Goal: Task Accomplishment & Management: Complete application form

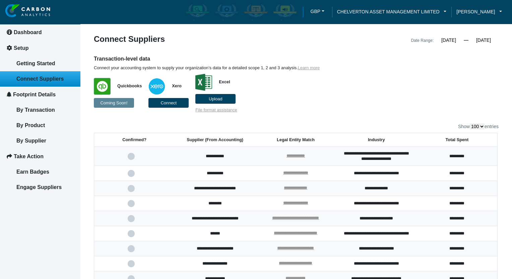
select select "100"
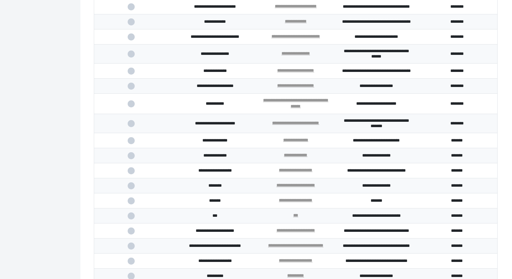
scroll to position [1539, 0]
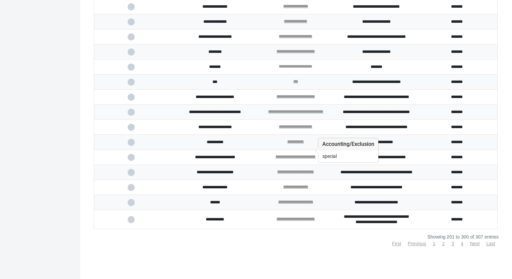
click at [303, 69] on link "**********" at bounding box center [296, 66] width 34 height 4
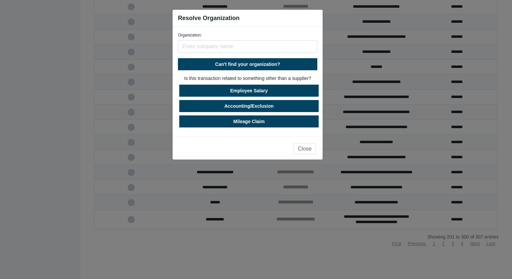
click at [236, 45] on input "text" at bounding box center [247, 46] width 139 height 13
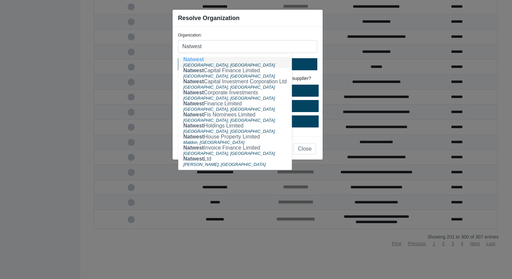
click at [223, 60] on button "Natwest [GEOGRAPHIC_DATA], [GEOGRAPHIC_DATA]" at bounding box center [235, 62] width 114 height 11
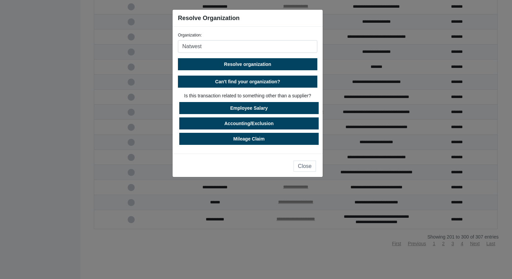
type input "Natwest"
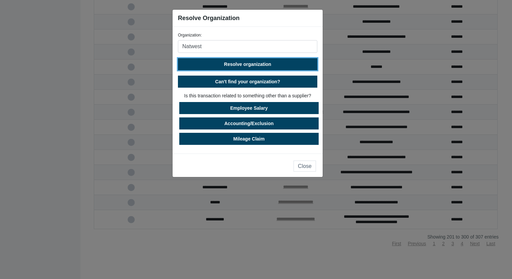
click at [256, 63] on span "Resolve organization" at bounding box center [247, 64] width 47 height 5
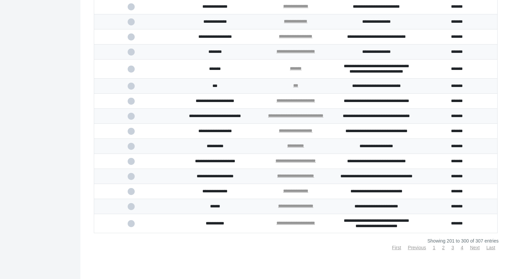
scroll to position [1573, 0]
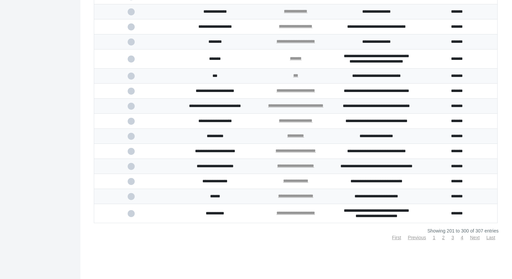
click at [131, 69] on td at bounding box center [134, 59] width 81 height 19
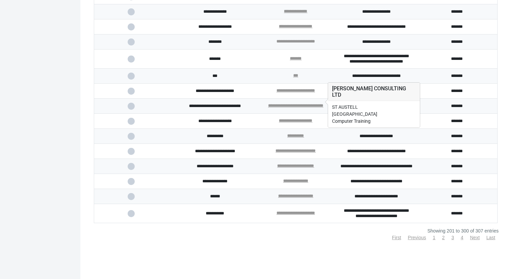
click at [282, 44] on link "**********" at bounding box center [295, 41] width 39 height 4
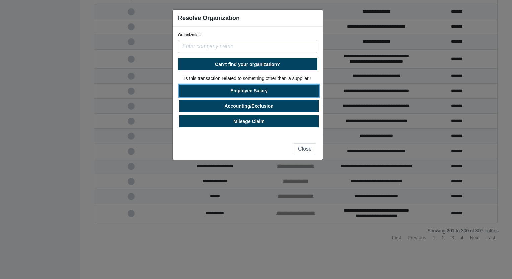
click at [250, 92] on button "Employee Salary" at bounding box center [248, 91] width 139 height 12
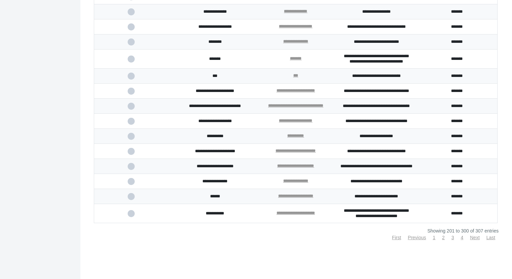
click at [131, 44] on span at bounding box center [135, 42] width 14 height 4
click at [0, 0] on input "checkbox" at bounding box center [0, 0] width 0 height 0
click at [132, 61] on span at bounding box center [135, 59] width 14 height 4
click at [0, 0] on input "checkbox" at bounding box center [0, 0] width 0 height 0
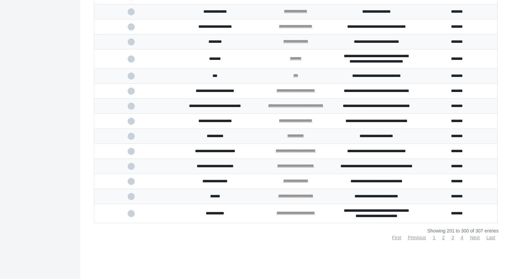
click at [123, 152] on td at bounding box center [134, 151] width 81 height 15
click at [131, 151] on span at bounding box center [135, 151] width 14 height 4
click at [0, 0] on input "checkbox" at bounding box center [0, 0] width 0 height 0
click at [471, 240] on link "Next" at bounding box center [475, 237] width 10 height 5
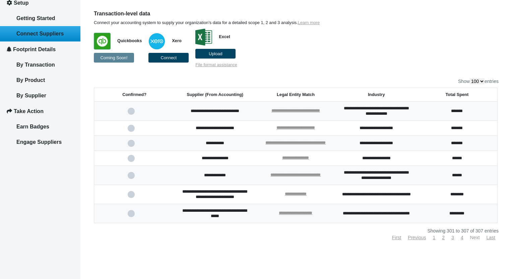
click at [471, 239] on link "Next" at bounding box center [475, 237] width 10 height 5
click at [475, 240] on link "Next" at bounding box center [475, 237] width 10 height 5
click at [421, 239] on link "Previous" at bounding box center [417, 237] width 18 height 5
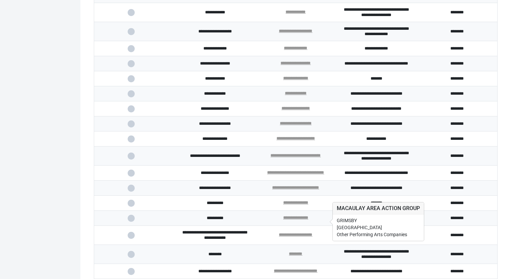
scroll to position [778, 0]
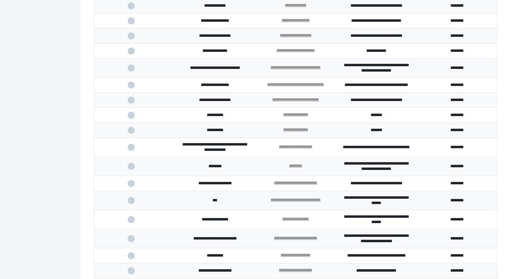
click at [132, 53] on span at bounding box center [135, 51] width 14 height 4
click at [0, 0] on input "checkbox" at bounding box center [0, 0] width 0 height 0
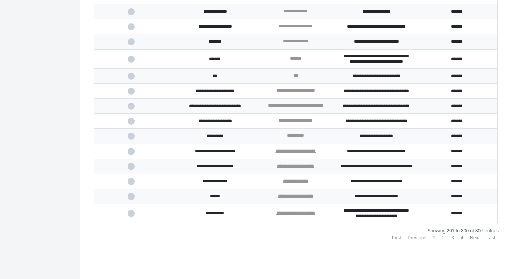
scroll to position [1649, 0]
click at [408, 239] on link "Previous" at bounding box center [417, 237] width 18 height 5
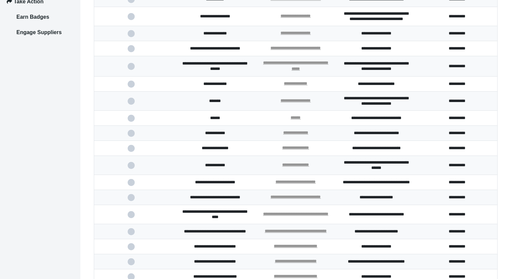
scroll to position [235, 0]
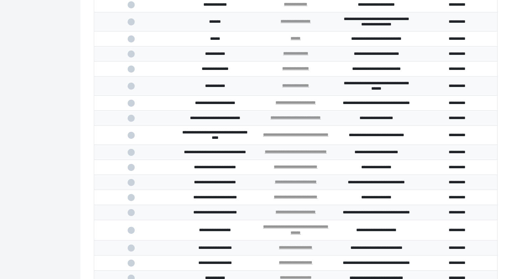
click at [132, 88] on span at bounding box center [135, 86] width 14 height 4
click at [0, 0] on input "checkbox" at bounding box center [0, 0] width 0 height 0
click at [298, 56] on link "**********" at bounding box center [295, 53] width 25 height 4
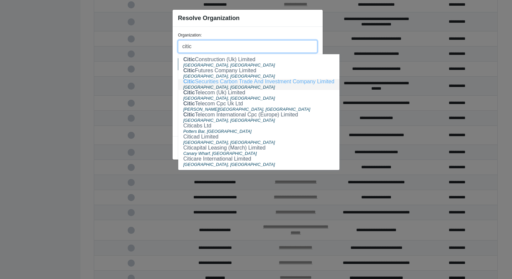
click at [216, 81] on ngb-highlight "Citic Securities Carbon Trade And Investment Company Limited" at bounding box center [258, 82] width 151 height 6
type input "CITIC SECURITIES CARBON TRADE AND INVESTMENT COMPANY LIMITED"
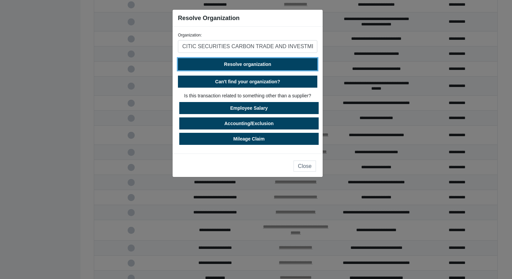
click at [247, 62] on span "Resolve organization" at bounding box center [247, 64] width 47 height 5
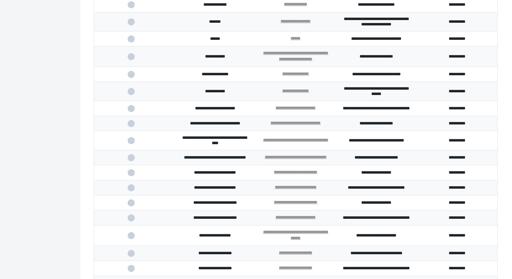
click at [131, 59] on span at bounding box center [135, 57] width 14 height 4
click at [0, 0] on input "checkbox" at bounding box center [0, 0] width 0 height 0
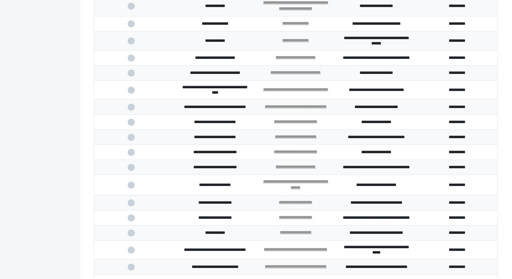
scroll to position [302, 0]
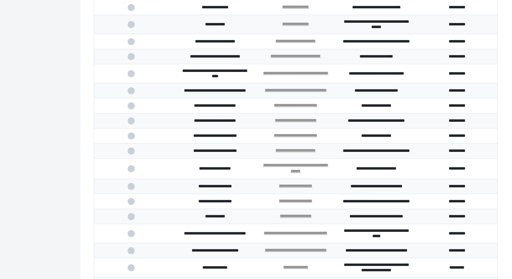
click at [129, 76] on span at bounding box center [135, 74] width 14 height 4
click at [0, 0] on input "checkbox" at bounding box center [0, 0] width 0 height 0
click at [132, 108] on span at bounding box center [135, 106] width 14 height 4
click at [0, 0] on input "checkbox" at bounding box center [0, 0] width 0 height 0
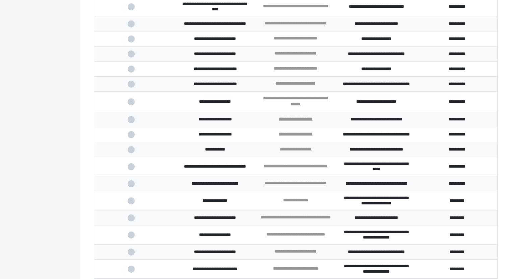
click at [130, 86] on span at bounding box center [135, 84] width 14 height 4
click at [0, 0] on input "checkbox" at bounding box center [0, 0] width 0 height 0
click at [133, 104] on span at bounding box center [135, 102] width 14 height 4
click at [0, 0] on input "checkbox" at bounding box center [0, 0] width 0 height 0
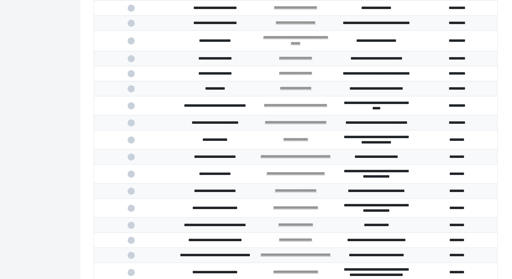
scroll to position [436, 0]
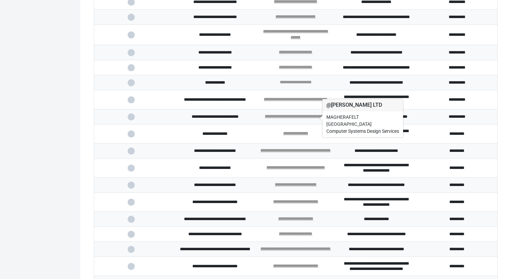
click at [294, 84] on link "**********" at bounding box center [296, 82] width 32 height 4
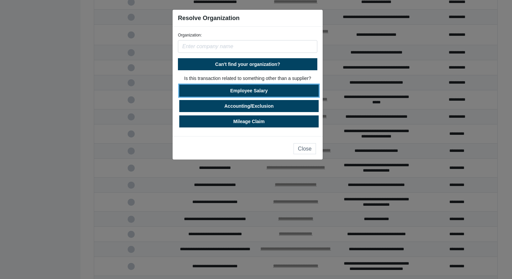
click at [265, 92] on button "Employee Salary" at bounding box center [248, 91] width 139 height 12
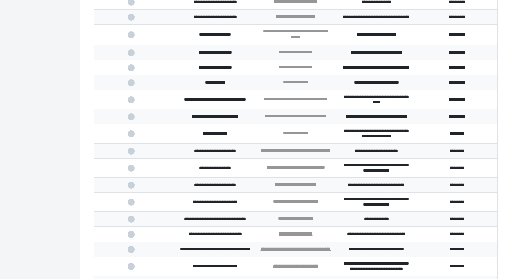
click at [131, 85] on span at bounding box center [135, 83] width 14 height 4
click at [0, 0] on input "checkbox" at bounding box center [0, 0] width 0 height 0
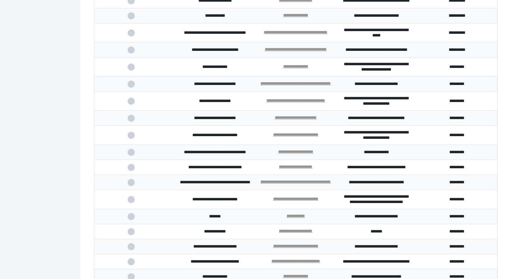
click at [133, 35] on span at bounding box center [135, 33] width 14 height 4
click at [0, 0] on input "checkbox" at bounding box center [0, 0] width 0 height 0
click at [132, 52] on span at bounding box center [135, 50] width 14 height 4
click at [0, 0] on input "checkbox" at bounding box center [0, 0] width 0 height 0
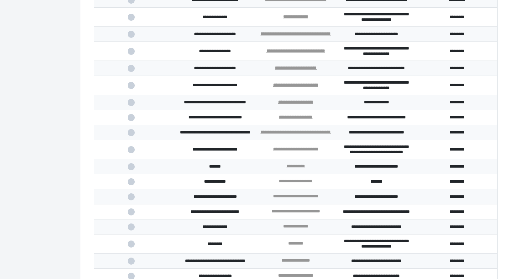
scroll to position [570, 0]
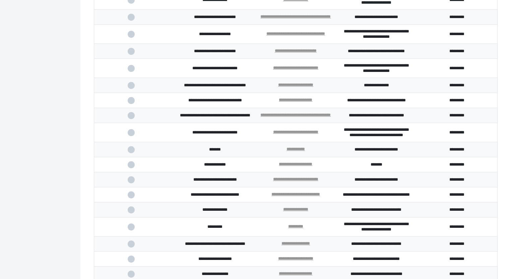
click at [132, 19] on span at bounding box center [135, 17] width 14 height 4
click at [0, 0] on input "checkbox" at bounding box center [0, 0] width 0 height 0
click at [131, 37] on span at bounding box center [135, 34] width 14 height 4
click at [0, 0] on input "checkbox" at bounding box center [0, 0] width 0 height 0
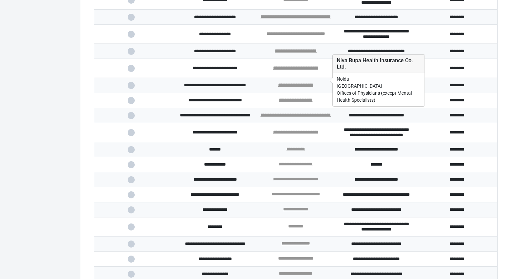
click at [305, 36] on link "**********" at bounding box center [295, 33] width 59 height 4
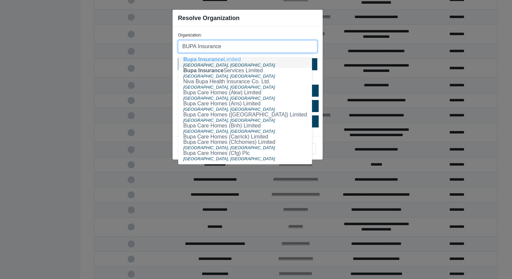
click at [226, 59] on ngb-highlight "Bupa Insurance Limited" at bounding box center [212, 60] width 58 height 6
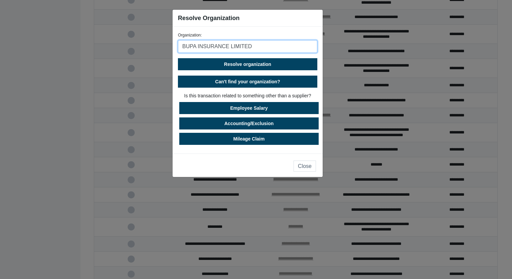
type input "BUPA INSURANCE LIMITED"
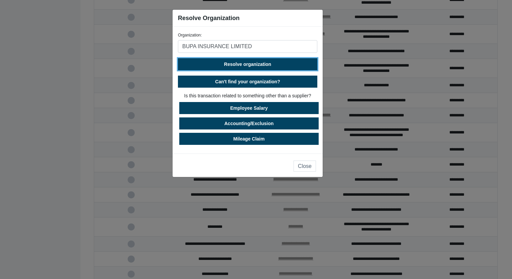
click at [264, 65] on span "Resolve organization" at bounding box center [247, 64] width 47 height 5
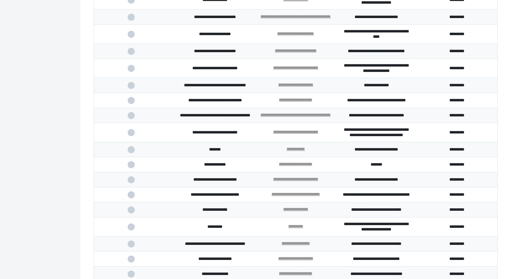
click at [308, 93] on td "**********" at bounding box center [295, 85] width 81 height 15
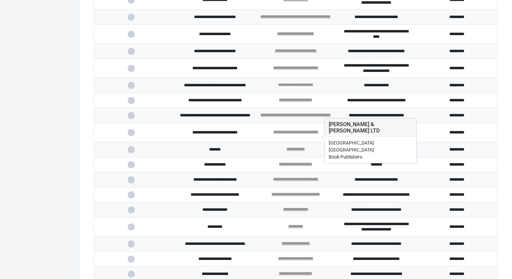
click at [307, 87] on link "**********" at bounding box center [295, 85] width 35 height 4
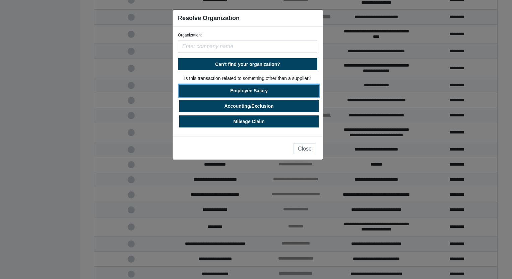
click at [256, 90] on button "Employee Salary" at bounding box center [248, 91] width 139 height 12
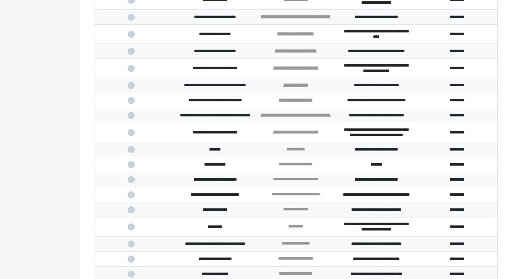
click at [132, 88] on span at bounding box center [135, 85] width 14 height 4
click at [0, 0] on input "checkbox" at bounding box center [0, 0] width 0 height 0
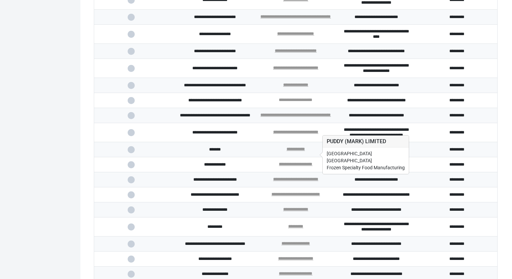
click at [303, 102] on link "**********" at bounding box center [296, 100] width 34 height 4
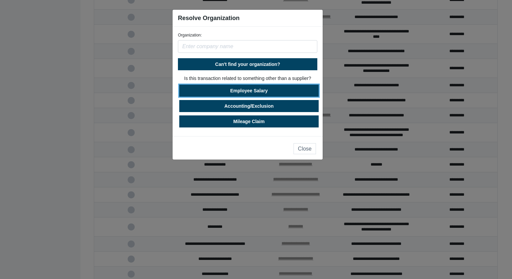
click at [270, 90] on button "Employee Salary" at bounding box center [248, 91] width 139 height 12
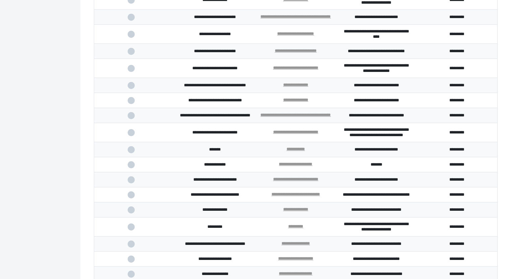
click at [133, 103] on span at bounding box center [135, 100] width 14 height 4
click at [0, 0] on input "checkbox" at bounding box center [0, 0] width 0 height 0
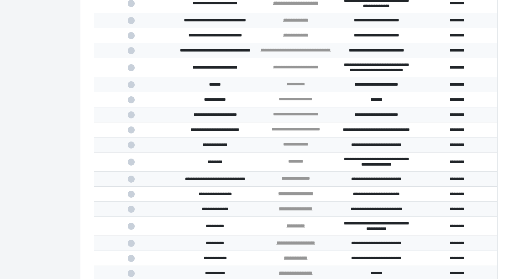
scroll to position [637, 0]
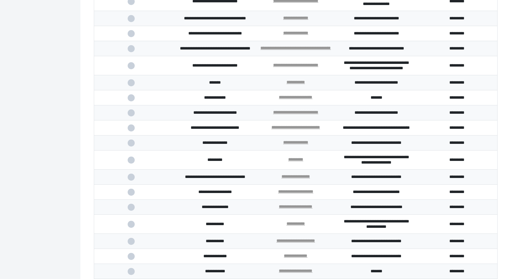
click at [130, 68] on span at bounding box center [135, 66] width 14 height 4
click at [0, 0] on input "checkbox" at bounding box center [0, 0] width 0 height 0
click at [129, 85] on span at bounding box center [135, 83] width 14 height 4
click at [0, 0] on input "checkbox" at bounding box center [0, 0] width 0 height 0
click at [302, 99] on link "**********" at bounding box center [296, 97] width 34 height 4
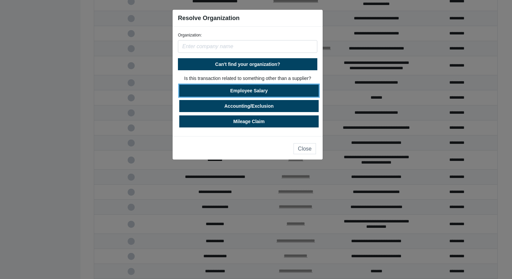
click at [261, 89] on button "Employee Salary" at bounding box center [248, 91] width 139 height 12
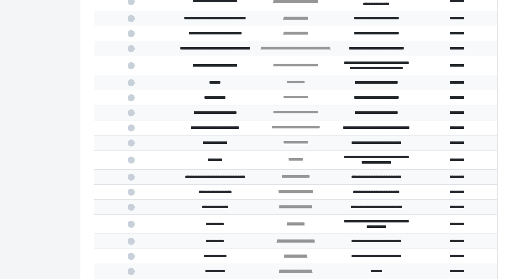
click at [299, 99] on link "**********" at bounding box center [295, 97] width 25 height 4
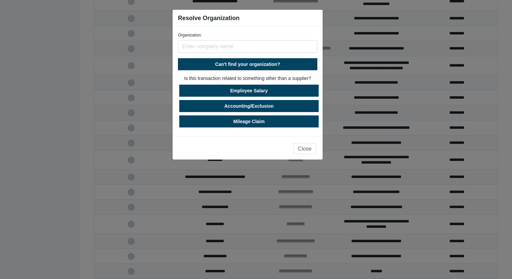
click at [208, 40] on div "Organization:" at bounding box center [247, 42] width 139 height 21
click at [205, 47] on input "text" at bounding box center [247, 46] width 139 height 13
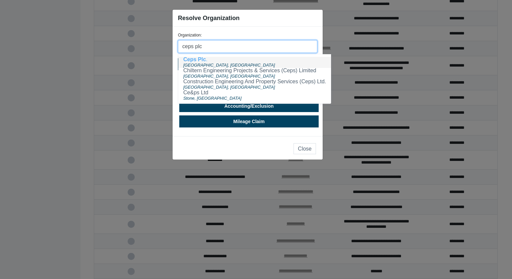
click at [208, 63] on span "[GEOGRAPHIC_DATA], [GEOGRAPHIC_DATA]" at bounding box center [229, 65] width 92 height 5
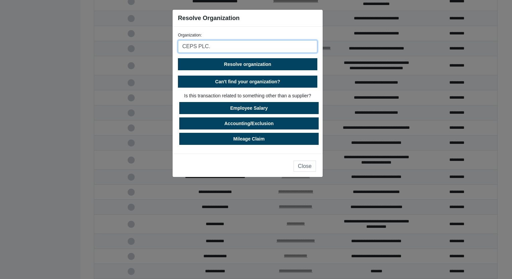
type input "CEPS PLC."
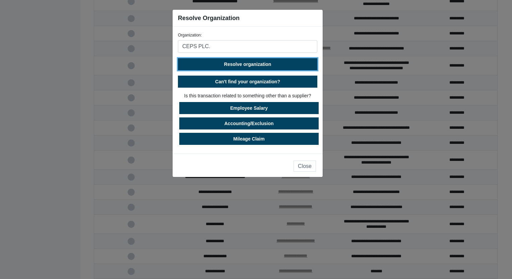
click at [261, 62] on span "Resolve organization" at bounding box center [247, 64] width 47 height 5
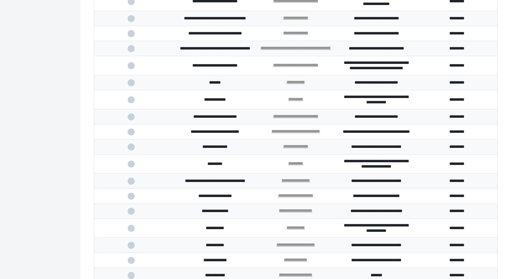
click at [130, 102] on span at bounding box center [135, 100] width 14 height 4
click at [0, 0] on input "checkbox" at bounding box center [0, 0] width 0 height 0
click at [131, 119] on span at bounding box center [135, 117] width 14 height 4
click at [0, 0] on input "checkbox" at bounding box center [0, 0] width 0 height 0
click at [132, 134] on span at bounding box center [135, 132] width 14 height 4
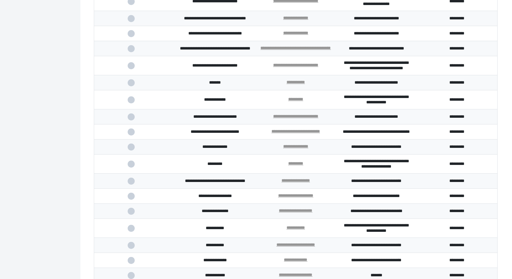
click at [0, 0] on input "checkbox" at bounding box center [0, 0] width 0 height 0
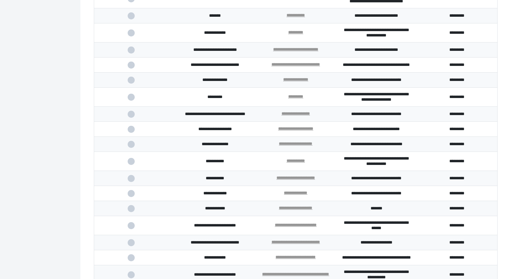
scroll to position [737, 0]
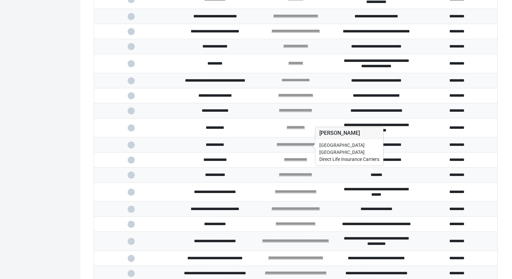
click at [285, 82] on link "**********" at bounding box center [295, 80] width 28 height 4
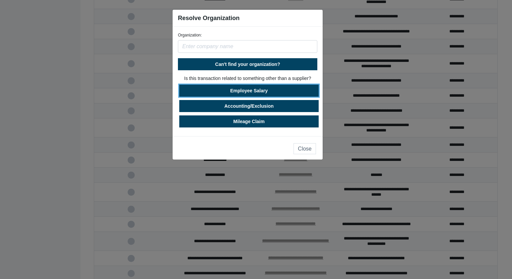
click at [256, 94] on button "Employee Salary" at bounding box center [248, 91] width 139 height 12
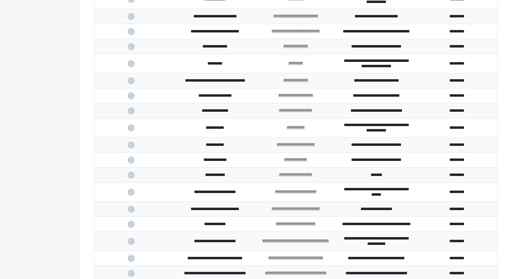
click at [132, 83] on span at bounding box center [135, 81] width 14 height 4
click at [0, 0] on input "checkbox" at bounding box center [0, 0] width 0 height 0
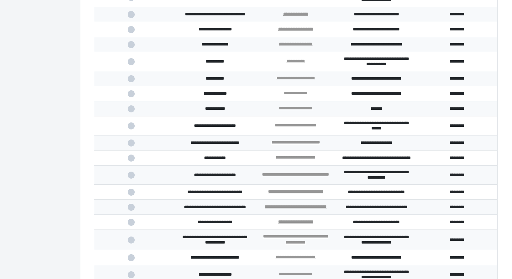
scroll to position [804, 0]
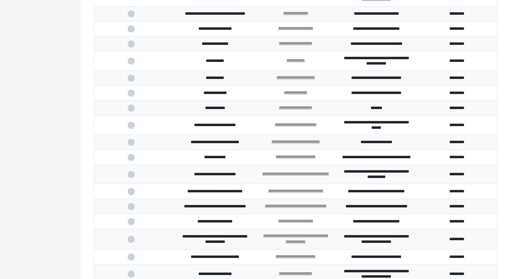
click at [133, 31] on span at bounding box center [135, 29] width 14 height 4
click at [0, 0] on input "checkbox" at bounding box center [0, 0] width 0 height 0
click at [133, 46] on span at bounding box center [135, 44] width 14 height 4
click at [0, 0] on input "checkbox" at bounding box center [0, 0] width 0 height 0
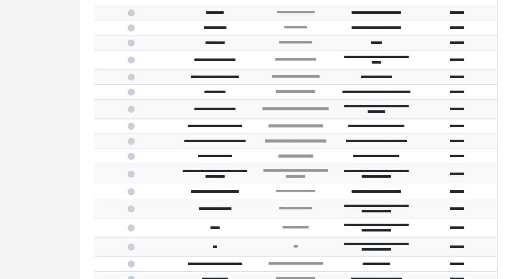
scroll to position [871, 0]
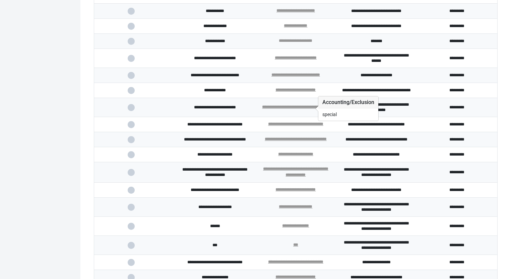
click at [291, 43] on link "**********" at bounding box center [296, 41] width 34 height 4
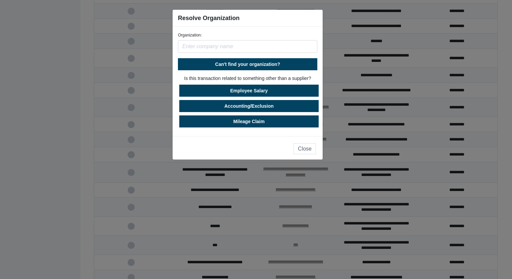
click at [243, 46] on input "text" at bounding box center [247, 46] width 139 height 13
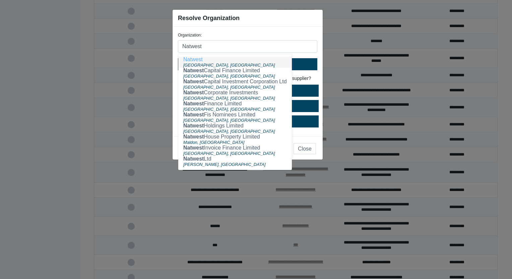
click at [213, 59] on button "Natwest [GEOGRAPHIC_DATA], [GEOGRAPHIC_DATA]" at bounding box center [235, 62] width 114 height 11
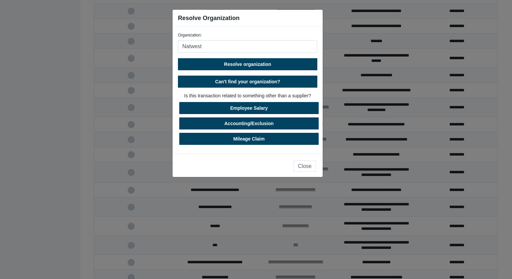
type input "Natwest"
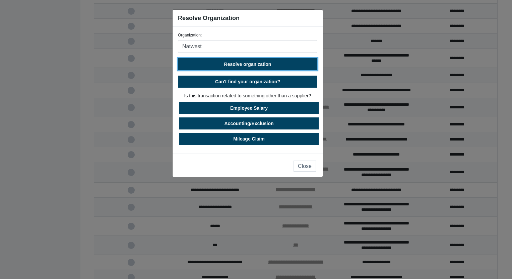
click at [240, 63] on span "Resolve organization" at bounding box center [247, 64] width 47 height 5
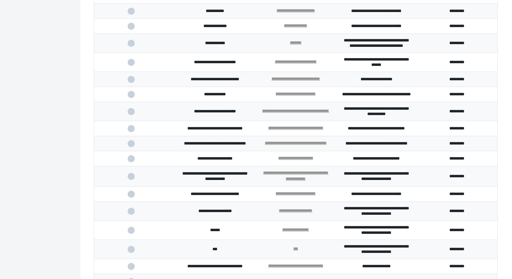
click at [130, 46] on span at bounding box center [135, 43] width 14 height 4
click at [0, 0] on input "checkbox" at bounding box center [0, 0] width 0 height 0
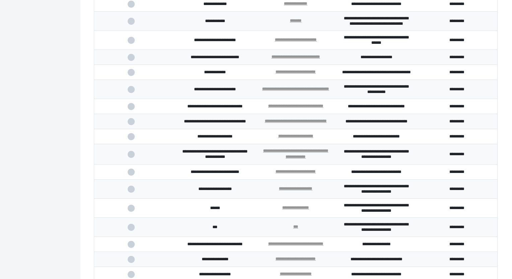
scroll to position [905, 0]
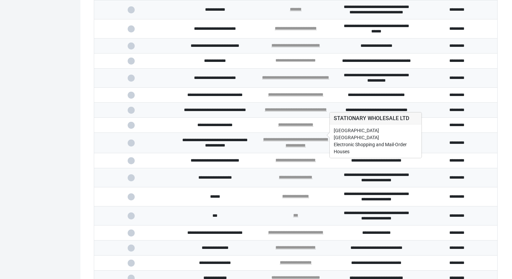
click at [310, 63] on link "**********" at bounding box center [295, 60] width 40 height 4
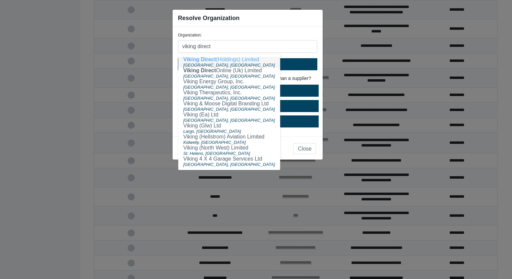
click at [216, 59] on span "Viking Direct" at bounding box center [199, 60] width 33 height 6
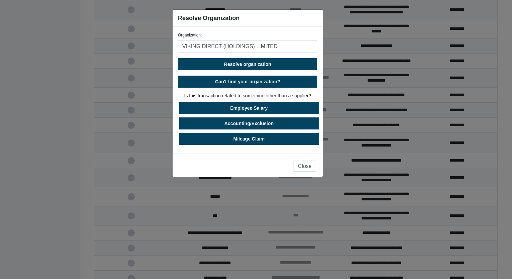
type input "VIKING DIRECT (HOLDINGS) LIMITED"
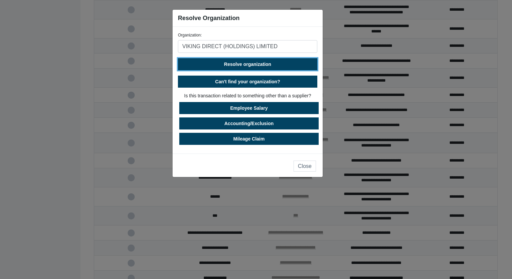
click at [236, 64] on span "Resolve organization" at bounding box center [247, 64] width 47 height 5
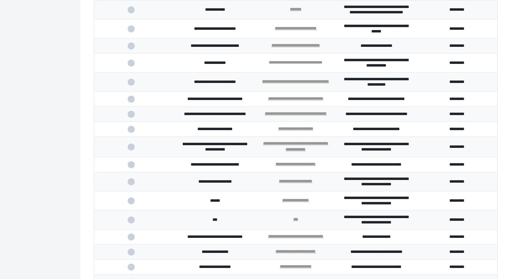
click at [297, 65] on link "**********" at bounding box center [296, 62] width 54 height 4
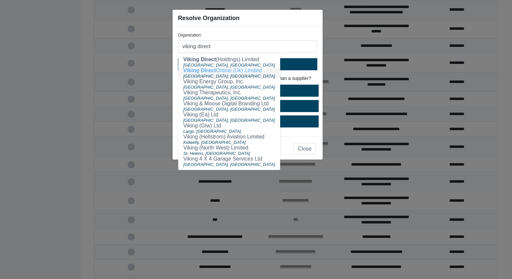
click at [210, 72] on span "Viking Direct" at bounding box center [199, 71] width 33 height 6
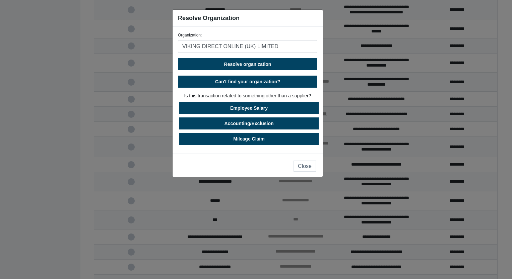
type input "VIKING DIRECT ONLINE (UK) LIMITED"
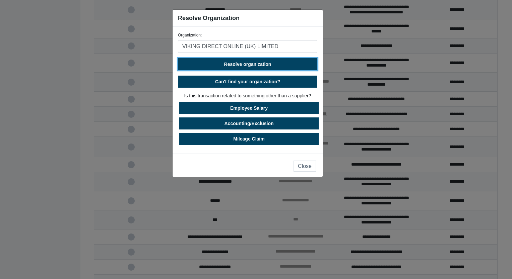
click at [248, 63] on span "Resolve organization" at bounding box center [247, 64] width 47 height 5
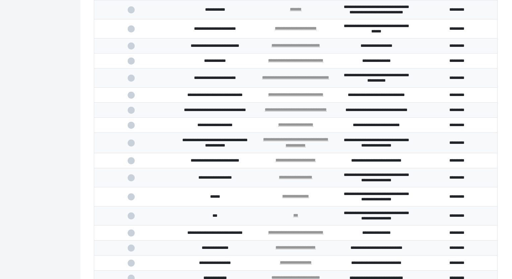
click at [131, 63] on span at bounding box center [135, 61] width 14 height 4
click at [0, 0] on input "checkbox" at bounding box center [0, 0] width 0 height 0
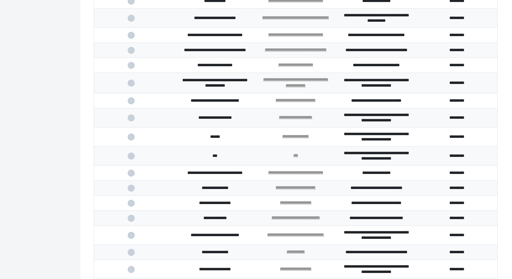
scroll to position [972, 0]
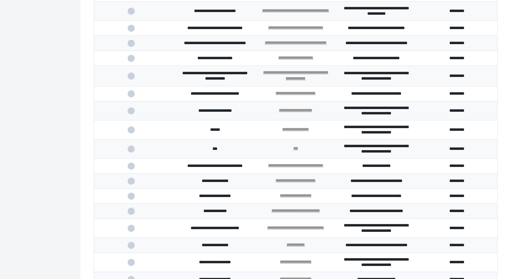
click at [130, 13] on span at bounding box center [135, 11] width 14 height 4
click at [0, 0] on input "checkbox" at bounding box center [0, 0] width 0 height 0
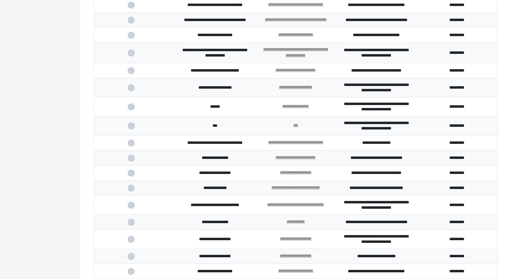
scroll to position [1005, 0]
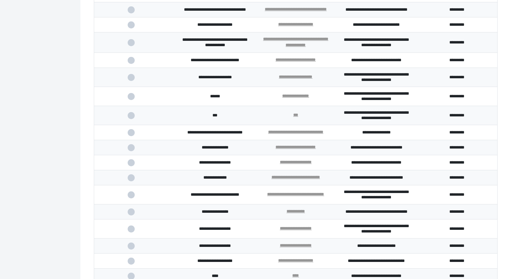
click at [128, 63] on span at bounding box center [135, 60] width 14 height 4
click at [0, 0] on input "checkbox" at bounding box center [0, 0] width 0 height 0
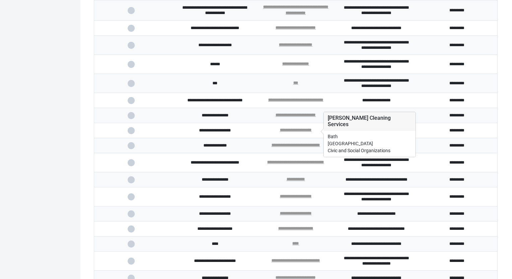
scroll to position [1039, 0]
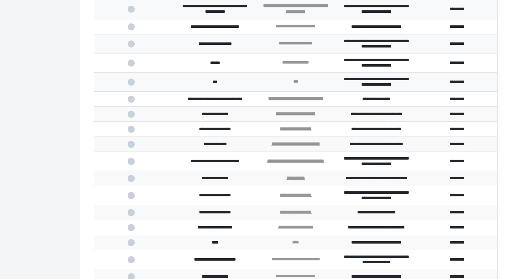
click at [133, 65] on span at bounding box center [135, 63] width 14 height 4
click at [0, 0] on input "checkbox" at bounding box center [0, 0] width 0 height 0
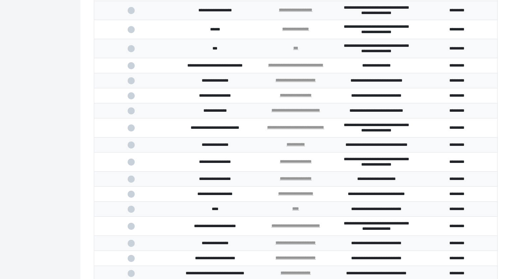
scroll to position [1139, 0]
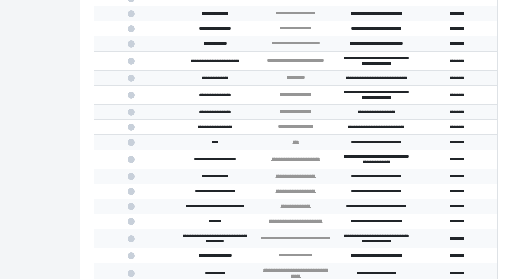
click at [131, 16] on span at bounding box center [135, 14] width 14 height 4
click at [0, 0] on input "checkbox" at bounding box center [0, 0] width 0 height 0
click at [131, 31] on span at bounding box center [135, 29] width 14 height 4
click at [0, 0] on input "checkbox" at bounding box center [0, 0] width 0 height 0
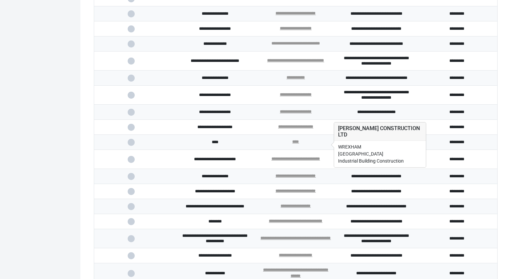
click at [303, 46] on link "**********" at bounding box center [295, 43] width 49 height 4
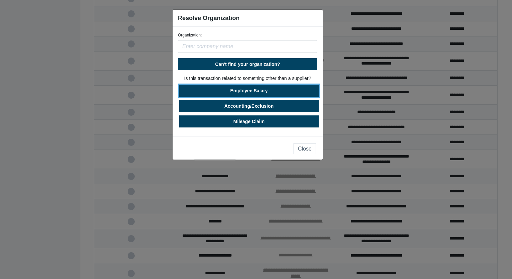
click at [253, 91] on button "Employee Salary" at bounding box center [248, 91] width 139 height 12
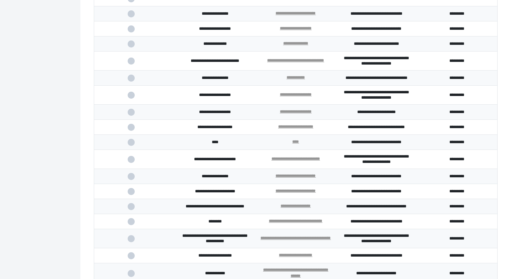
click at [129, 46] on span at bounding box center [135, 44] width 14 height 4
click at [0, 0] on input "checkbox" at bounding box center [0, 0] width 0 height 0
click at [132, 63] on span at bounding box center [135, 61] width 14 height 4
click at [0, 0] on input "checkbox" at bounding box center [0, 0] width 0 height 0
click at [129, 80] on span at bounding box center [135, 78] width 14 height 4
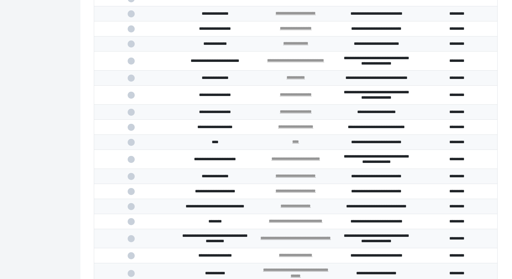
click at [0, 0] on input "checkbox" at bounding box center [0, 0] width 0 height 0
click at [130, 97] on span at bounding box center [135, 95] width 14 height 4
click at [0, 0] on input "checkbox" at bounding box center [0, 0] width 0 height 0
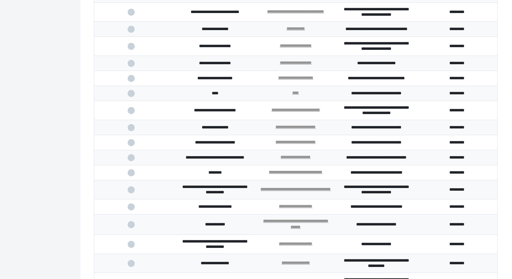
scroll to position [1206, 0]
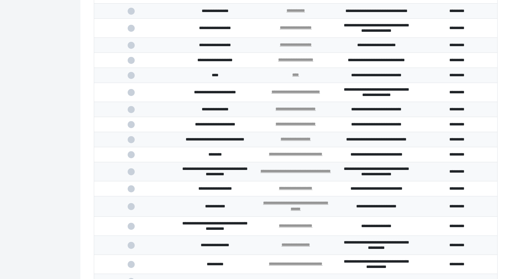
click at [135, 95] on span at bounding box center [135, 92] width 14 height 4
click at [0, 0] on input "checkbox" at bounding box center [0, 0] width 0 height 0
click at [132, 117] on td at bounding box center [134, 109] width 81 height 15
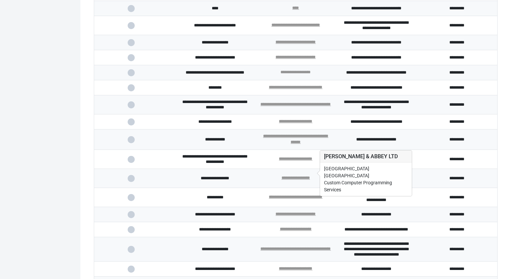
click at [292, 74] on link "**********" at bounding box center [295, 72] width 30 height 4
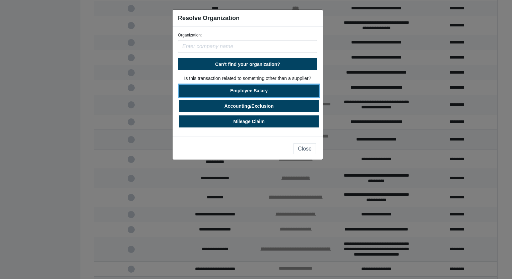
click at [259, 90] on button "Employee Salary" at bounding box center [248, 91] width 139 height 12
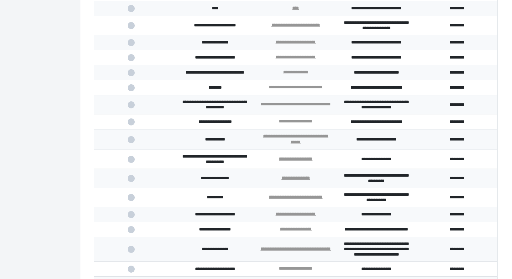
click at [133, 75] on span at bounding box center [135, 73] width 14 height 4
click at [0, 0] on input "checkbox" at bounding box center [0, 0] width 0 height 0
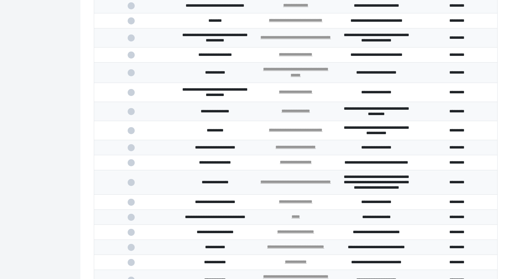
scroll to position [1374, 0]
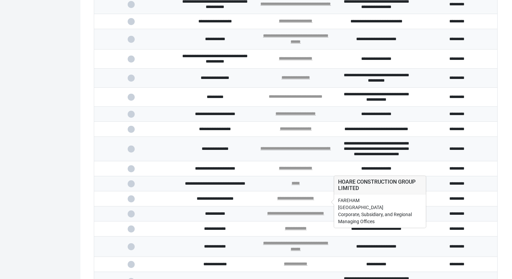
click at [315, 99] on link "**********" at bounding box center [296, 96] width 54 height 4
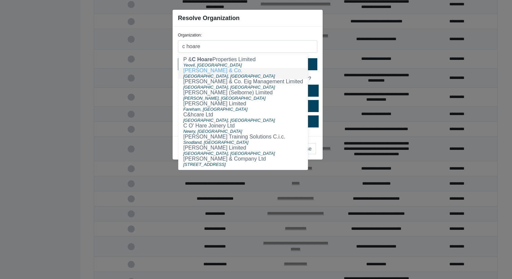
click at [212, 71] on ngb-highlight "[PERSON_NAME] & Co." at bounding box center [212, 71] width 59 height 6
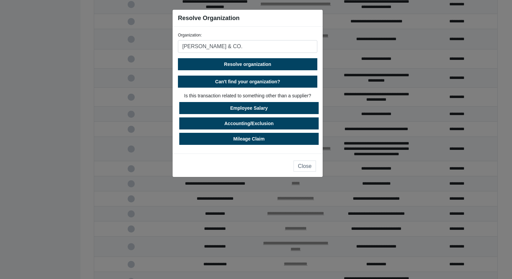
type input "[PERSON_NAME] & CO."
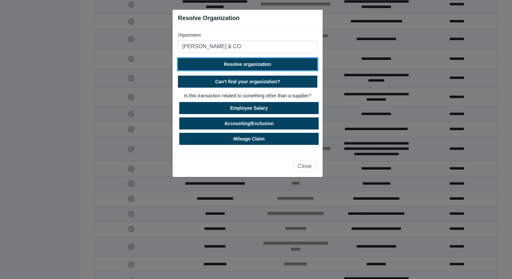
click at [248, 61] on button "Resolve organization" at bounding box center [247, 64] width 139 height 12
click at [251, 64] on span "Resolve organization" at bounding box center [247, 64] width 47 height 5
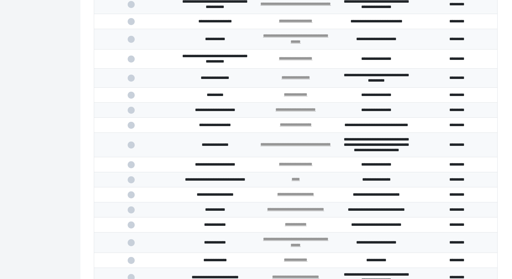
click at [131, 97] on span at bounding box center [135, 95] width 14 height 4
click at [0, 0] on input "checkbox" at bounding box center [0, 0] width 0 height 0
click at [131, 80] on span at bounding box center [135, 78] width 14 height 4
click at [0, 0] on input "checkbox" at bounding box center [0, 0] width 0 height 0
click at [130, 42] on span at bounding box center [135, 39] width 14 height 4
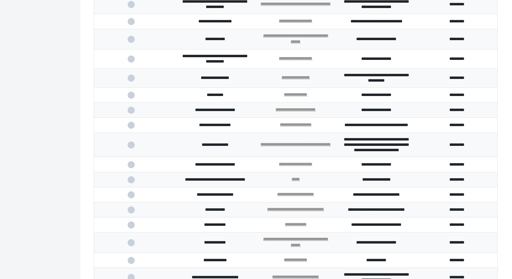
click at [0, 0] on input "checkbox" at bounding box center [0, 0] width 0 height 0
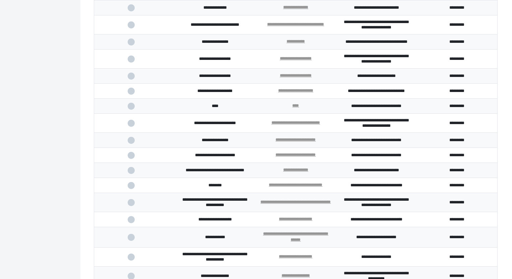
scroll to position [1173, 0]
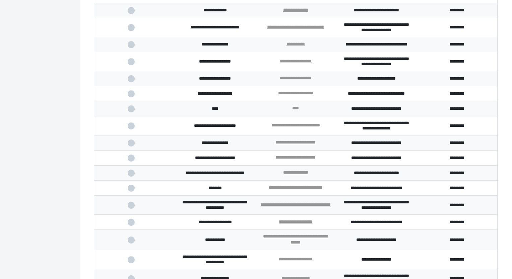
click at [129, 96] on span at bounding box center [135, 94] width 14 height 4
click at [0, 0] on input "checkbox" at bounding box center [0, 0] width 0 height 0
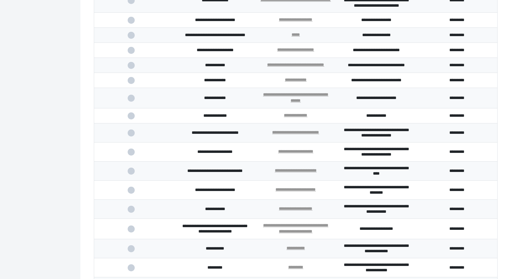
scroll to position [1504, 0]
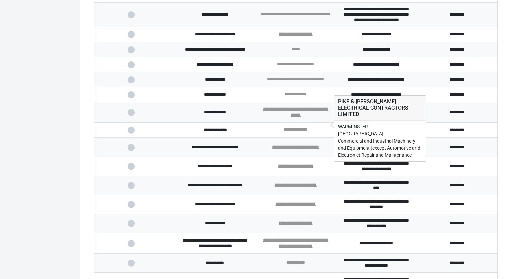
click at [287, 16] on link "**********" at bounding box center [295, 14] width 70 height 4
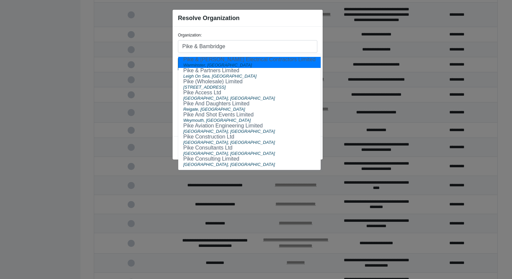
click at [195, 46] on input "Pike & Bambridge" at bounding box center [247, 46] width 139 height 13
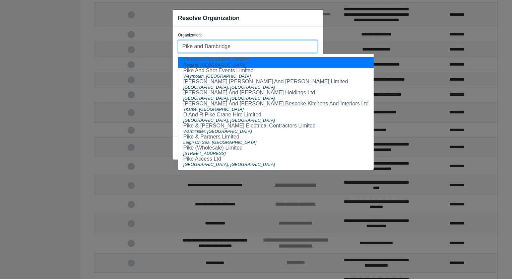
click at [196, 45] on input "Pike and Bambridge" at bounding box center [247, 46] width 139 height 13
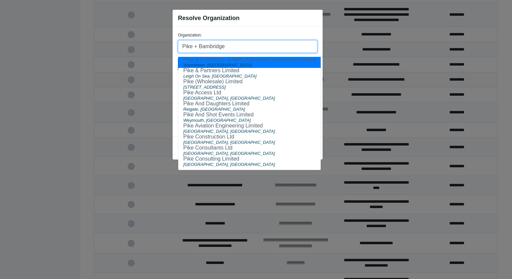
click at [229, 47] on input "Pike + Bambridge" at bounding box center [247, 46] width 139 height 13
type input "Pike + Bambridge"
click at [291, 64] on button "Can't find your organization?" at bounding box center [247, 64] width 139 height 12
select select "[GEOGRAPHIC_DATA]"
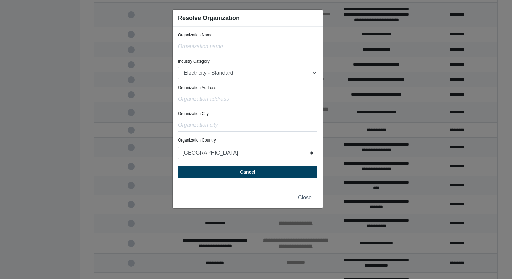
click at [228, 42] on input "text" at bounding box center [247, 46] width 139 height 13
type input "Pike + Bambridge"
click at [220, 71] on select "Electricity - Standard Electricity - 100% Renewable Electricity - Transmission …" at bounding box center [247, 73] width 139 height 13
select select "Other Transport Activities and Travel Agencies"
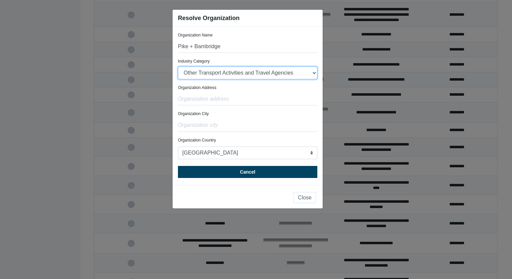
click at [178, 67] on select "Electricity - Standard Electricity - 100% Renewable Electricity - Transmission …" at bounding box center [247, 73] width 139 height 13
click at [216, 98] on input "text" at bounding box center [247, 99] width 139 height 13
paste input "[STREET_ADDRESS][PERSON_NAME]"
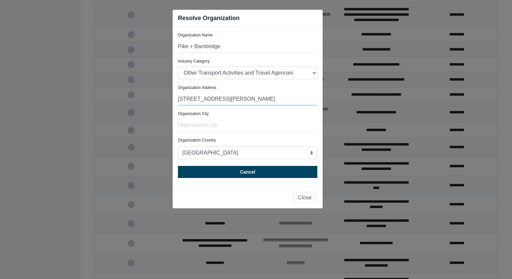
click at [230, 97] on input "[STREET_ADDRESS][PERSON_NAME]" at bounding box center [247, 99] width 139 height 13
type input "[STREET_ADDRESS][PERSON_NAME]"
click at [199, 127] on input "text" at bounding box center [247, 125] width 139 height 13
paste input "[GEOGRAPHIC_DATA]"
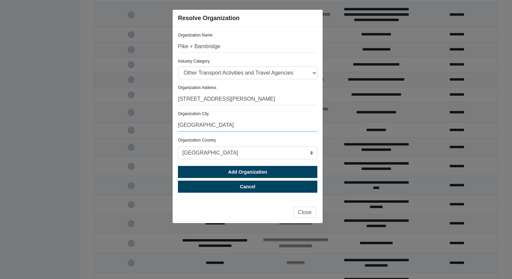
type input "[GEOGRAPHIC_DATA]"
click at [185, 154] on select "[GEOGRAPHIC_DATA] [GEOGRAPHIC_DATA] [GEOGRAPHIC_DATA] [GEOGRAPHIC_DATA] [US_STA…" at bounding box center [247, 153] width 139 height 13
select select "[GEOGRAPHIC_DATA]"
click at [178, 147] on select "[GEOGRAPHIC_DATA] [GEOGRAPHIC_DATA] [GEOGRAPHIC_DATA] [GEOGRAPHIC_DATA] [US_STA…" at bounding box center [247, 153] width 139 height 13
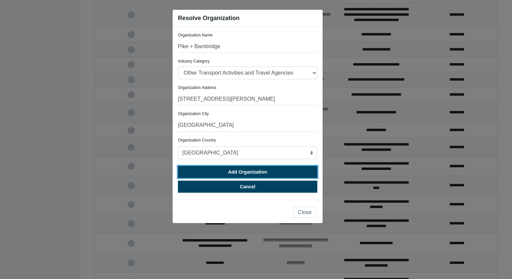
click at [242, 172] on span "Add Organization" at bounding box center [247, 172] width 39 height 5
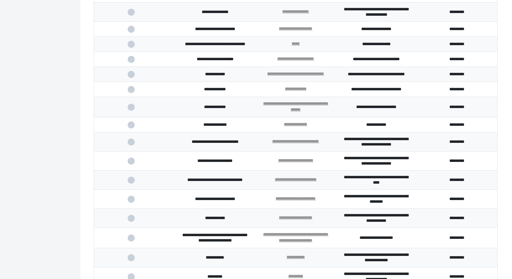
click at [130, 14] on span at bounding box center [135, 12] width 14 height 4
click at [0, 0] on input "checkbox" at bounding box center [0, 0] width 0 height 0
click at [130, 31] on span at bounding box center [135, 29] width 14 height 4
click at [0, 0] on input "checkbox" at bounding box center [0, 0] width 0 height 0
click at [296, 46] on link "*****" at bounding box center [295, 44] width 8 height 4
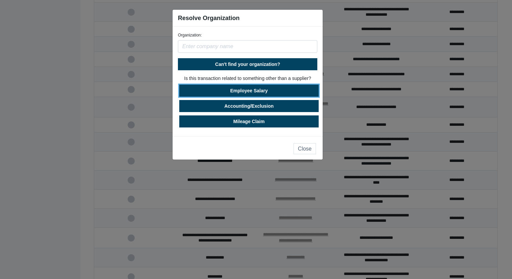
click at [264, 89] on button "Employee Salary" at bounding box center [248, 91] width 139 height 12
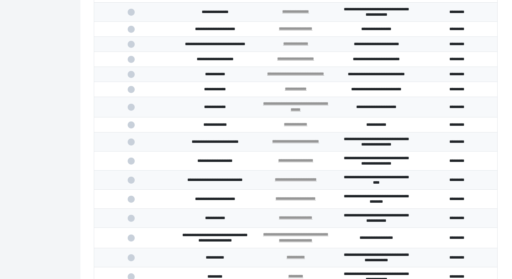
click at [134, 47] on span at bounding box center [135, 44] width 14 height 4
click at [0, 0] on input "checkbox" at bounding box center [0, 0] width 0 height 0
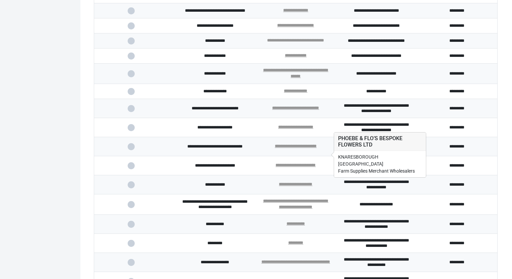
click at [298, 43] on link "**********" at bounding box center [295, 40] width 57 height 4
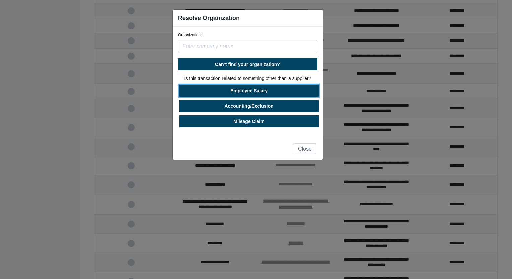
click at [265, 93] on button "Employee Salary" at bounding box center [248, 91] width 139 height 12
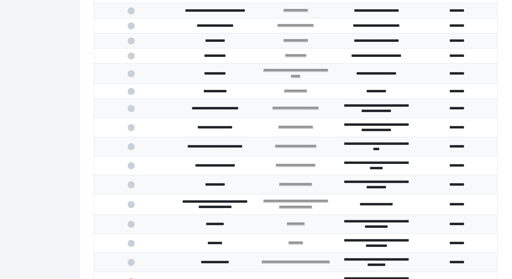
click at [129, 43] on span at bounding box center [135, 41] width 14 height 4
click at [0, 0] on input "checkbox" at bounding box center [0, 0] width 0 height 0
click at [131, 58] on span at bounding box center [135, 56] width 14 height 4
click at [0, 0] on input "checkbox" at bounding box center [0, 0] width 0 height 0
click at [134, 76] on span at bounding box center [135, 74] width 14 height 4
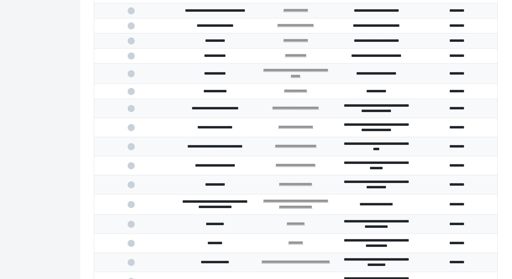
click at [0, 0] on input "checkbox" at bounding box center [0, 0] width 0 height 0
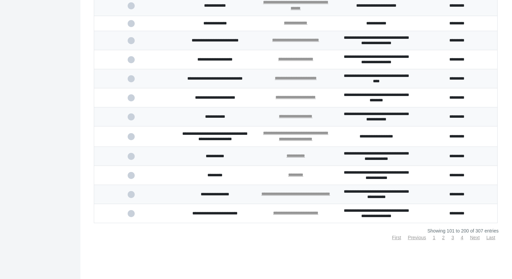
scroll to position [1638, 0]
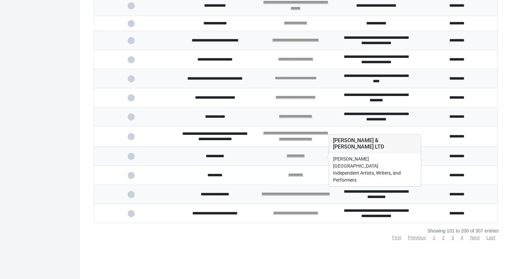
click at [303, 80] on link "**********" at bounding box center [296, 78] width 42 height 4
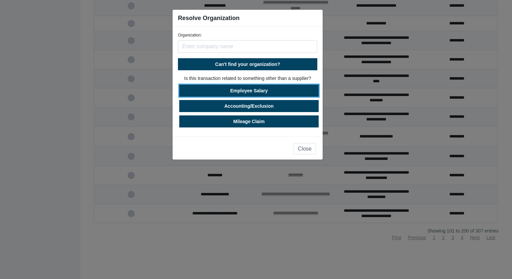
click at [274, 88] on button "Employee Salary" at bounding box center [248, 91] width 139 height 12
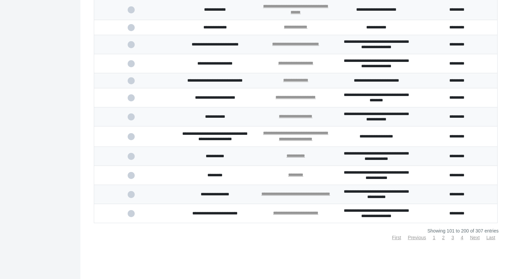
click at [133, 83] on span at bounding box center [135, 81] width 14 height 4
click at [0, 0] on input "checkbox" at bounding box center [0, 0] width 0 height 0
click at [127, 108] on td at bounding box center [134, 97] width 81 height 19
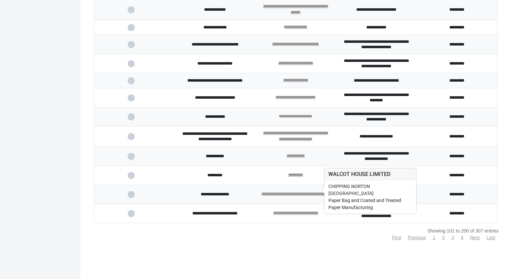
click at [291, 119] on link "**********" at bounding box center [296, 116] width 34 height 4
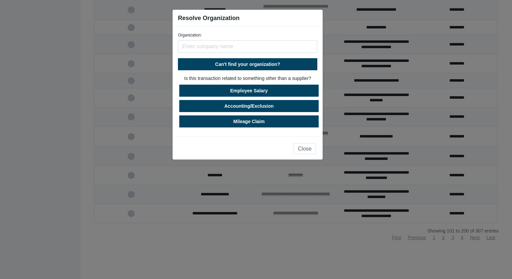
click at [228, 45] on input "text" at bounding box center [247, 46] width 139 height 13
click at [224, 46] on input "text" at bounding box center [247, 46] width 139 height 13
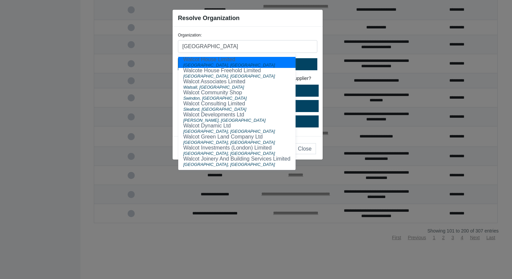
click at [244, 44] on input "[GEOGRAPHIC_DATA]" at bounding box center [247, 46] width 139 height 13
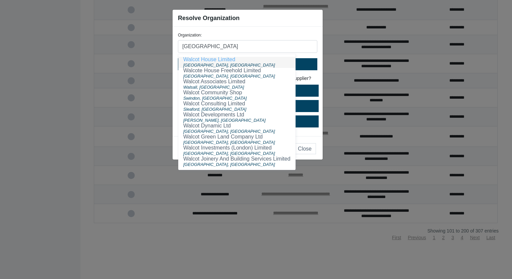
click at [199, 64] on span "[GEOGRAPHIC_DATA], [GEOGRAPHIC_DATA]" at bounding box center [229, 65] width 92 height 5
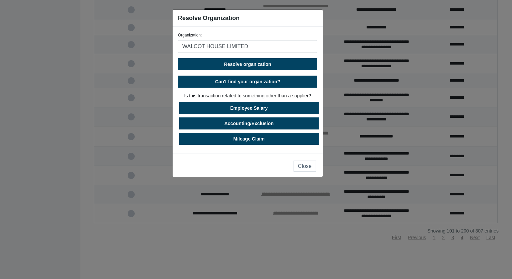
type input "WALCOT HOUSE LIMITED"
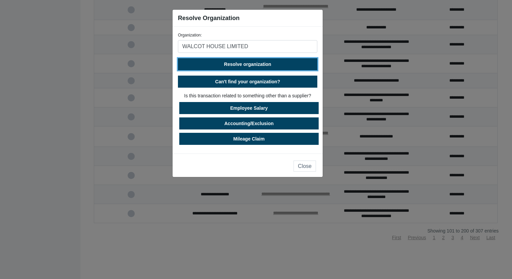
click at [249, 66] on span "Resolve organization" at bounding box center [247, 64] width 47 height 5
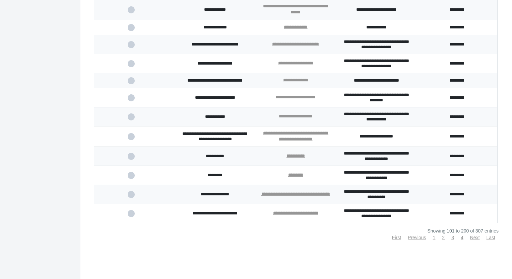
click at [131, 119] on span at bounding box center [135, 117] width 14 height 4
click at [0, 0] on input "checkbox" at bounding box center [0, 0] width 0 height 0
click at [131, 100] on span at bounding box center [135, 98] width 14 height 4
click at [0, 0] on input "checkbox" at bounding box center [0, 0] width 0 height 0
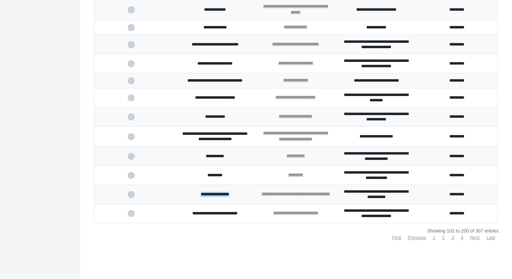
drag, startPoint x: 234, startPoint y: 195, endPoint x: 199, endPoint y: 192, distance: 35.3
click at [199, 192] on td "**********" at bounding box center [215, 194] width 81 height 19
copy td "**********"
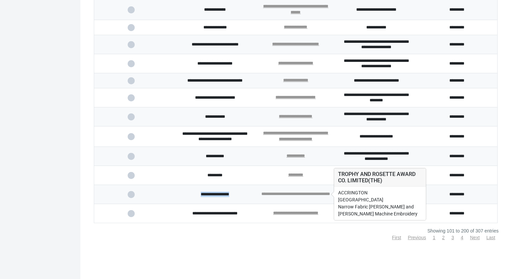
click at [302, 192] on link "**********" at bounding box center [295, 194] width 69 height 4
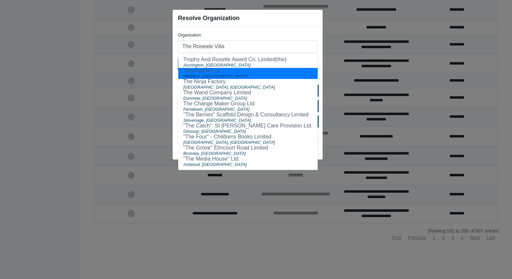
type input "The Roseate Villa"
click at [315, 67] on button "Can't find your organization?" at bounding box center [247, 64] width 139 height 12
select select "[GEOGRAPHIC_DATA]"
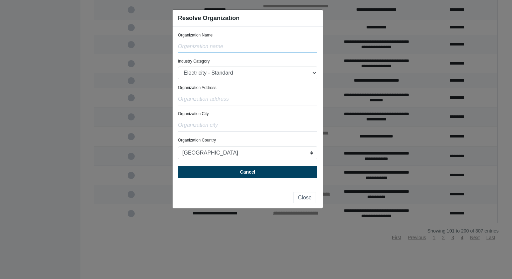
click at [206, 45] on input "text" at bounding box center [247, 46] width 139 height 13
paste input "The Roseate Villa"
type input "The Roseate Villa"
click at [210, 98] on input "text" at bounding box center [247, 99] width 139 height 13
paste input "[PERSON_NAME][STREET_ADDRESS]"
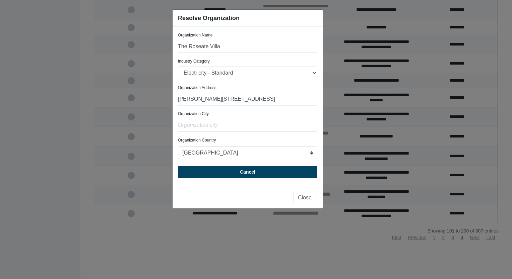
type input "[PERSON_NAME][STREET_ADDRESS]"
click at [203, 128] on input "text" at bounding box center [247, 125] width 139 height 13
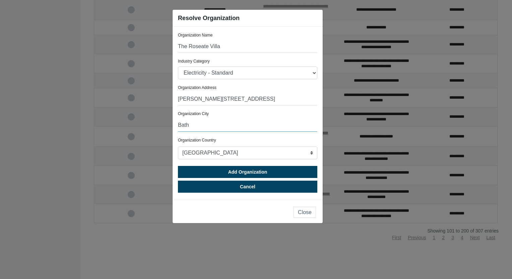
type input "Bath"
click at [209, 159] on select "[GEOGRAPHIC_DATA] [GEOGRAPHIC_DATA] [GEOGRAPHIC_DATA] [GEOGRAPHIC_DATA] [US_STA…" at bounding box center [247, 153] width 139 height 13
select select "[GEOGRAPHIC_DATA]"
click at [178, 147] on select "[GEOGRAPHIC_DATA] [GEOGRAPHIC_DATA] [GEOGRAPHIC_DATA] [GEOGRAPHIC_DATA] [US_STA…" at bounding box center [247, 153] width 139 height 13
click at [238, 74] on select "Electricity - Standard Electricity - 100% Renewable Electricity - Transmission …" at bounding box center [247, 73] width 139 height 13
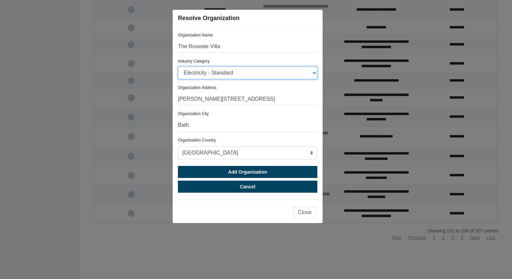
select select "Hotels"
click at [178, 67] on select "Electricity - Standard Electricity - 100% Renewable Electricity - Transmission …" at bounding box center [247, 73] width 139 height 13
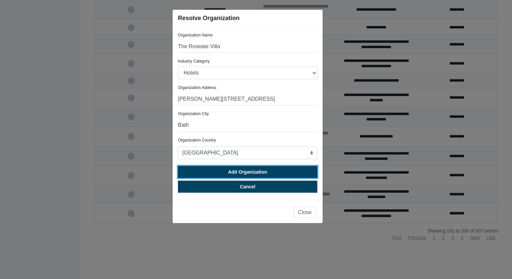
click at [245, 174] on span "Add Organization" at bounding box center [247, 172] width 39 height 5
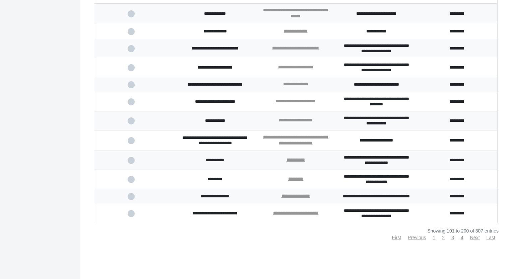
scroll to position [1718, 0]
click at [131, 197] on span at bounding box center [135, 197] width 14 height 4
click at [0, 0] on input "checkbox" at bounding box center [0, 0] width 0 height 0
click at [130, 215] on span at bounding box center [135, 214] width 14 height 4
click at [0, 0] on input "checkbox" at bounding box center [0, 0] width 0 height 0
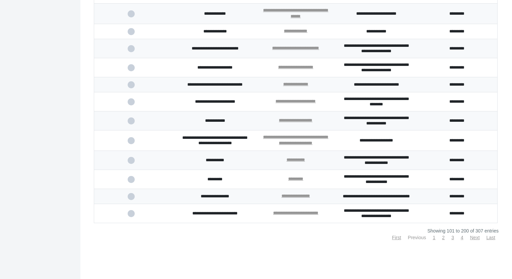
click at [410, 238] on link "Previous" at bounding box center [417, 237] width 18 height 5
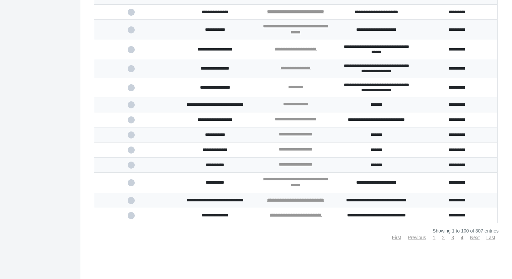
click at [132, 135] on span at bounding box center [135, 135] width 14 height 4
click at [0, 0] on input "checkbox" at bounding box center [0, 0] width 0 height 0
click at [132, 148] on span at bounding box center [135, 150] width 14 height 4
click at [0, 0] on input "checkbox" at bounding box center [0, 0] width 0 height 0
click at [130, 165] on span at bounding box center [135, 165] width 14 height 4
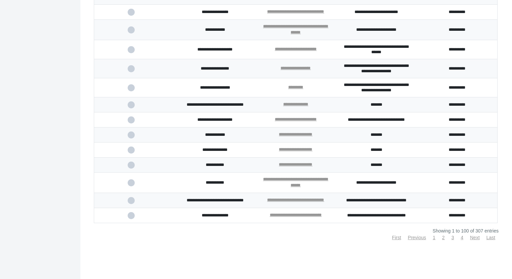
click at [0, 0] on input "checkbox" at bounding box center [0, 0] width 0 height 0
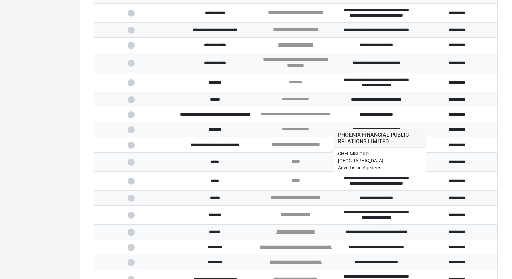
scroll to position [1148, 0]
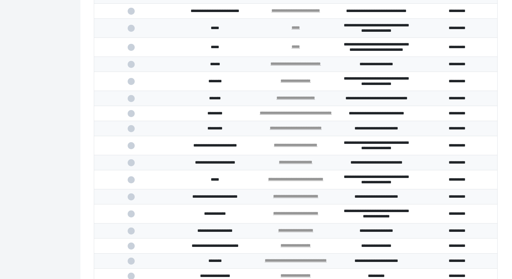
click at [130, 101] on span at bounding box center [135, 98] width 14 height 4
click at [0, 0] on input "checkbox" at bounding box center [0, 0] width 0 height 0
click at [130, 116] on span at bounding box center [135, 114] width 14 height 4
click at [0, 0] on input "checkbox" at bounding box center [0, 0] width 0 height 0
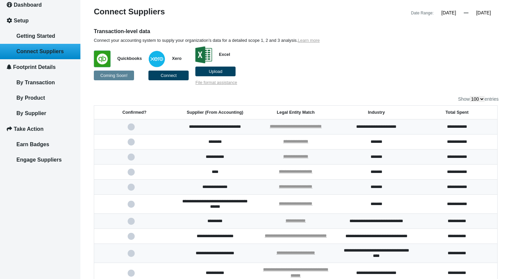
scroll to position [0, 0]
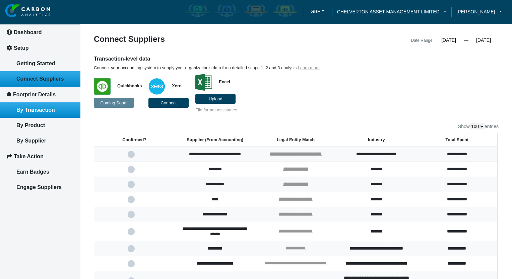
click at [37, 112] on span "By Transaction" at bounding box center [35, 110] width 39 height 6
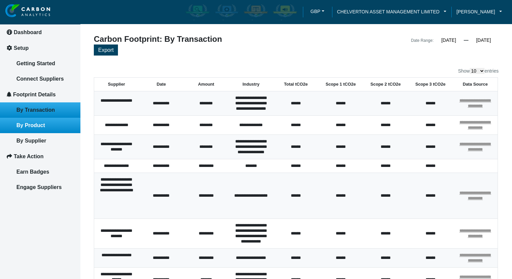
click at [36, 128] on link "By Product" at bounding box center [40, 125] width 80 height 15
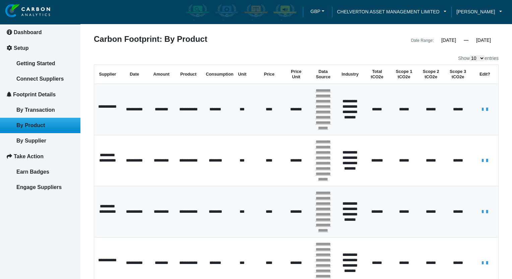
click at [480, 118] on td "**********" at bounding box center [484, 109] width 27 height 51
click at [480, 113] on icon at bounding box center [482, 110] width 4 height 6
drag, startPoint x: 221, startPoint y: 115, endPoint x: 181, endPoint y: 114, distance: 40.9
click at [181, 114] on tr "**********" at bounding box center [296, 109] width 404 height 51
paste span
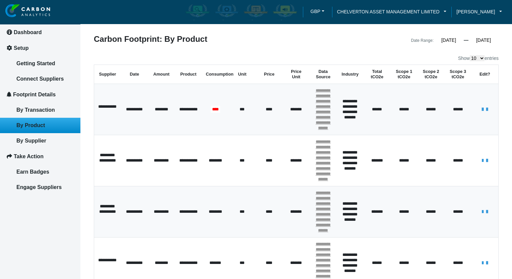
click at [480, 113] on icon at bounding box center [482, 110] width 4 height 6
click at [480, 164] on icon at bounding box center [482, 161] width 4 height 6
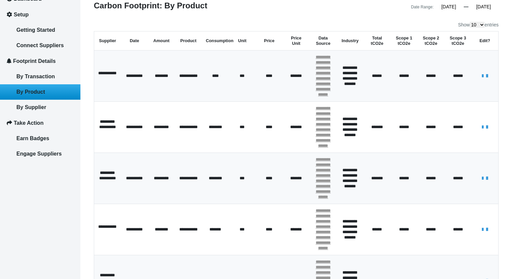
drag, startPoint x: 488, startPoint y: 141, endPoint x: 288, endPoint y: 37, distance: 225.2
click at [488, 130] on icon at bounding box center [487, 127] width 4 height 6
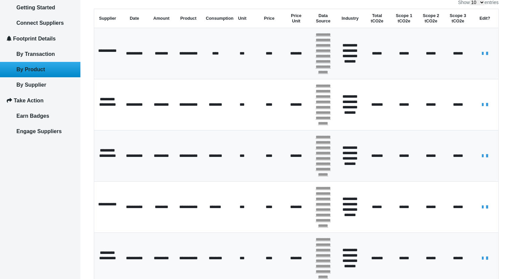
scroll to position [67, 0]
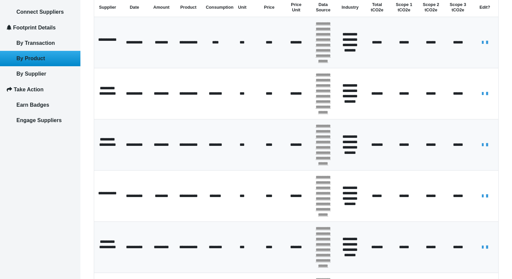
click at [487, 148] on icon at bounding box center [487, 145] width 4 height 6
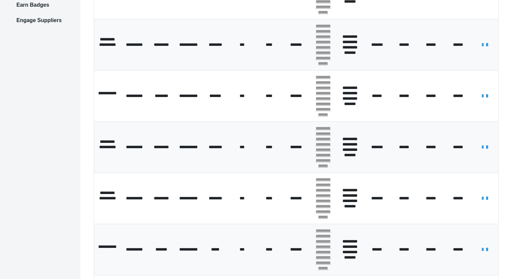
scroll to position [168, 0]
click at [488, 99] on icon at bounding box center [487, 96] width 4 height 6
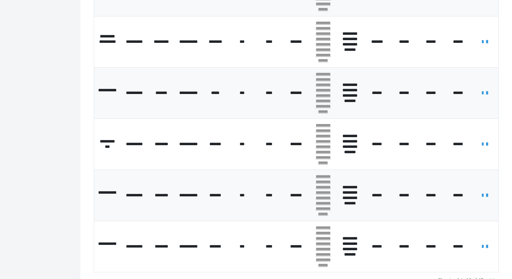
scroll to position [335, 0]
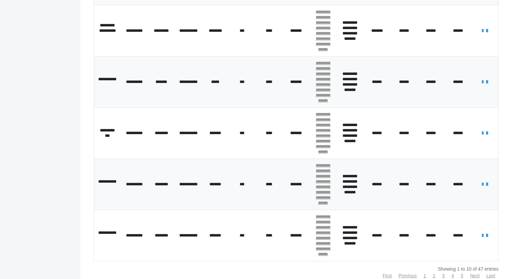
click at [480, 85] on icon at bounding box center [482, 82] width 4 height 6
click at [219, 85] on span "*****" at bounding box center [215, 81] width 11 height 7
click at [480, 85] on icon at bounding box center [482, 82] width 4 height 6
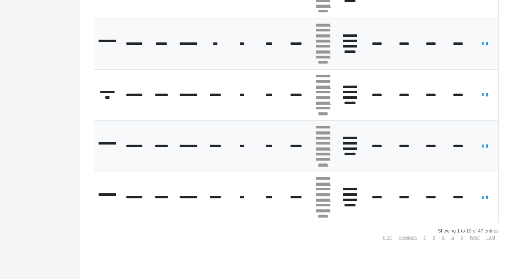
scroll to position [436, 0]
click at [486, 149] on icon at bounding box center [487, 146] width 4 height 6
click at [480, 149] on icon at bounding box center [482, 146] width 4 height 6
click at [219, 150] on span "*******" at bounding box center [215, 146] width 14 height 7
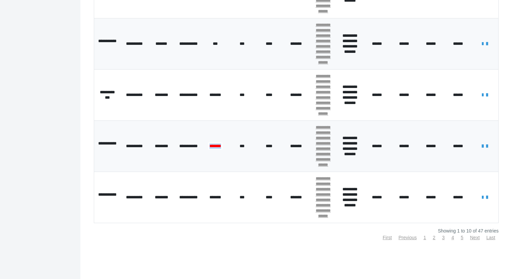
paste span
click at [480, 149] on icon at bounding box center [482, 146] width 4 height 6
click at [480, 195] on icon at bounding box center [482, 198] width 4 height 6
click at [214, 194] on span "*******" at bounding box center [215, 197] width 14 height 7
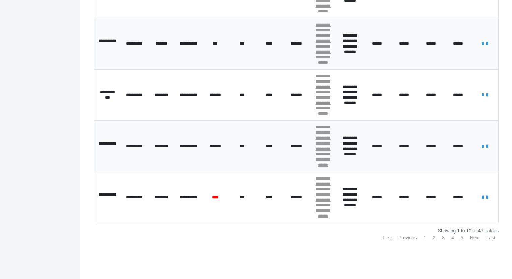
click at [480, 195] on icon at bounding box center [482, 198] width 4 height 6
click at [472, 238] on link "Next" at bounding box center [475, 237] width 10 height 5
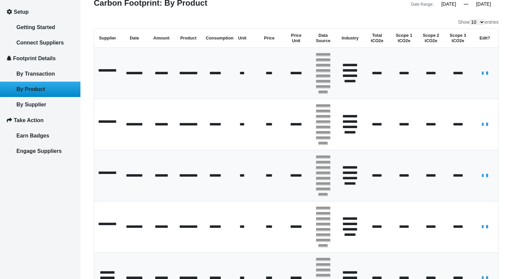
scroll to position [0, 0]
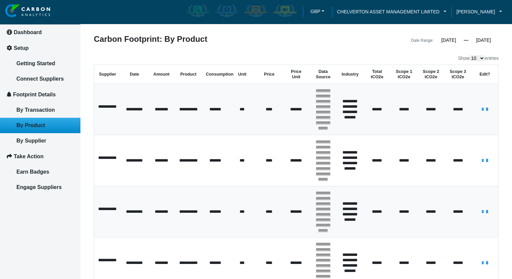
click at [480, 113] on icon at bounding box center [482, 110] width 4 height 6
drag, startPoint x: 222, startPoint y: 115, endPoint x: 185, endPoint y: 112, distance: 37.6
click at [185, 112] on tr "**********" at bounding box center [296, 109] width 404 height 51
paste span
click at [480, 113] on icon at bounding box center [482, 110] width 4 height 6
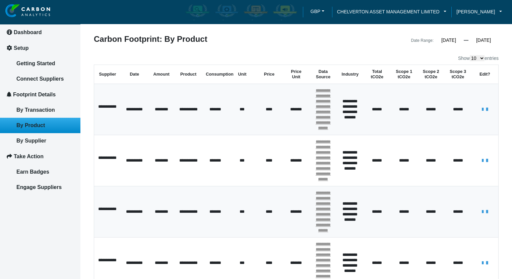
click at [480, 164] on icon at bounding box center [482, 161] width 4 height 6
drag, startPoint x: 222, startPoint y: 175, endPoint x: 164, endPoint y: 163, distance: 59.8
click at [171, 173] on tr "**********" at bounding box center [296, 160] width 404 height 51
click at [480, 164] on icon at bounding box center [482, 161] width 4 height 6
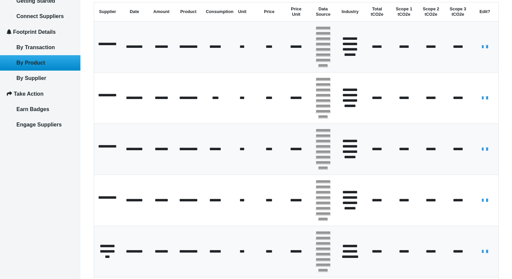
scroll to position [67, 0]
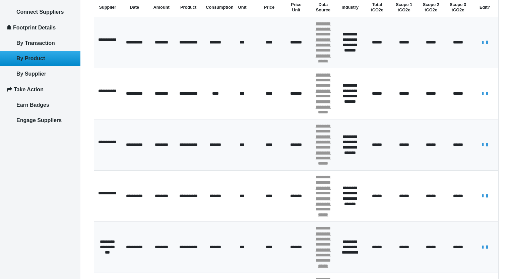
click at [480, 148] on icon at bounding box center [482, 145] width 4 height 6
drag, startPoint x: 222, startPoint y: 171, endPoint x: 180, endPoint y: 170, distance: 42.6
click at [180, 170] on tr "**********" at bounding box center [296, 145] width 404 height 51
paste span
click at [480, 148] on icon at bounding box center [482, 145] width 4 height 6
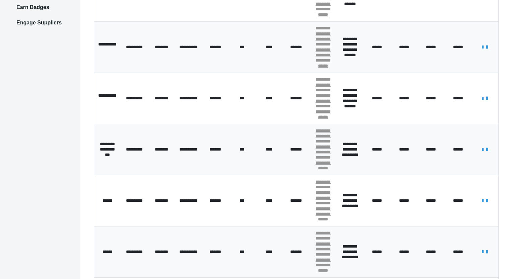
scroll to position [168, 0]
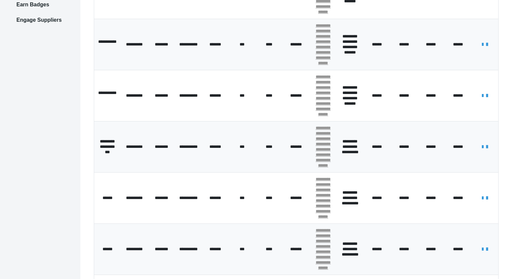
click at [480, 99] on icon at bounding box center [482, 96] width 4 height 6
click at [216, 99] on span "*******" at bounding box center [215, 95] width 14 height 7
click at [480, 99] on icon at bounding box center [482, 96] width 4 height 6
click at [480, 150] on icon at bounding box center [482, 147] width 4 height 6
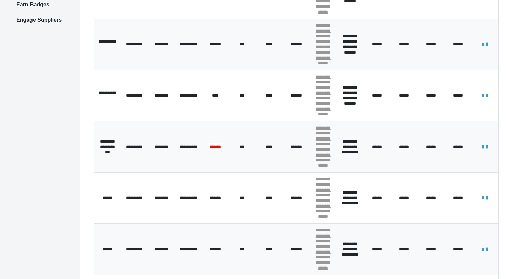
click at [215, 150] on span "*******" at bounding box center [215, 146] width 14 height 7
click at [482, 150] on icon at bounding box center [482, 147] width 4 height 6
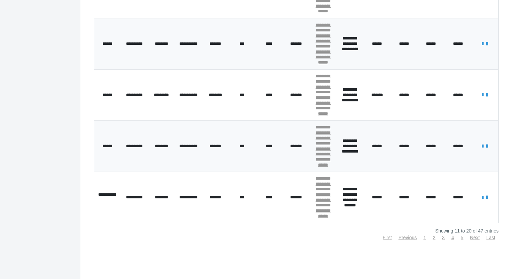
scroll to position [479, 0]
click at [475, 239] on link "Next" at bounding box center [475, 237] width 10 height 5
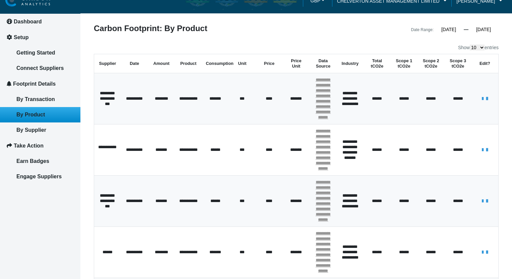
scroll to position [10, 0]
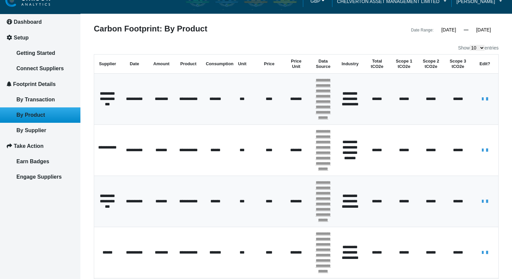
click at [480, 102] on icon at bounding box center [482, 99] width 4 height 6
click at [215, 103] on span "*******" at bounding box center [215, 98] width 14 height 7
click at [480, 101] on icon at bounding box center [482, 99] width 4 height 6
click at [480, 153] on icon at bounding box center [482, 150] width 4 height 6
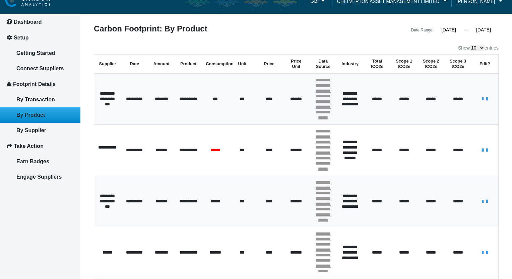
click at [217, 154] on span "******" at bounding box center [215, 150] width 13 height 7
click at [480, 153] on icon at bounding box center [482, 150] width 4 height 6
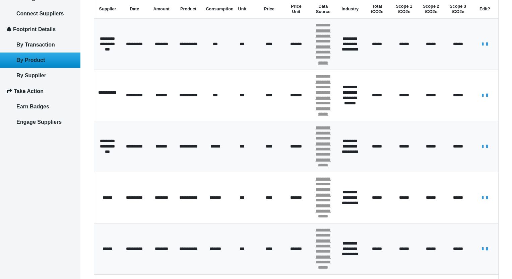
scroll to position [111, 0]
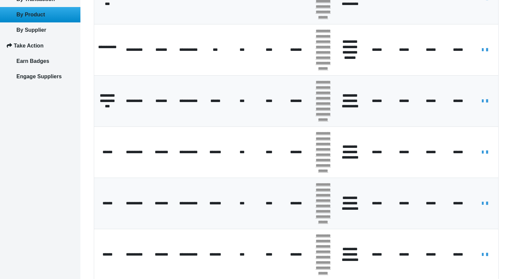
click at [210, 103] on span "******" at bounding box center [215, 101] width 10 height 4
click at [480, 104] on icon at bounding box center [482, 101] width 4 height 6
click at [213, 105] on span "******" at bounding box center [215, 100] width 13 height 7
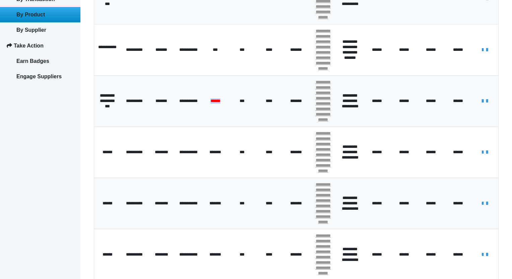
click at [213, 105] on span "******" at bounding box center [215, 100] width 13 height 7
click at [480, 104] on icon at bounding box center [482, 101] width 4 height 6
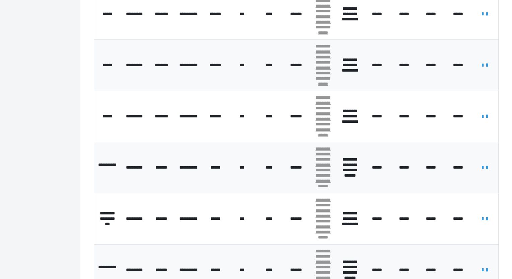
scroll to position [312, 0]
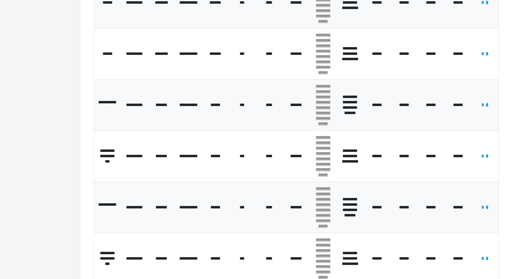
click at [480, 108] on icon at bounding box center [482, 105] width 4 height 6
click at [214, 109] on span "******" at bounding box center [215, 105] width 13 height 7
click at [480, 108] on icon at bounding box center [482, 105] width 4 height 6
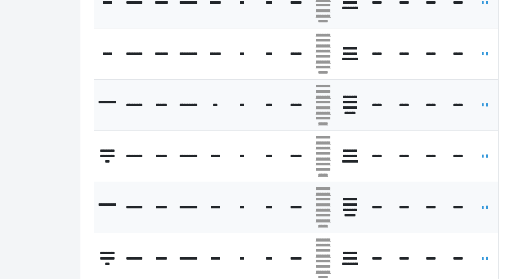
click at [480, 159] on icon at bounding box center [482, 156] width 4 height 6
click at [213, 160] on span "******" at bounding box center [215, 156] width 13 height 7
click at [480, 159] on icon at bounding box center [482, 156] width 4 height 6
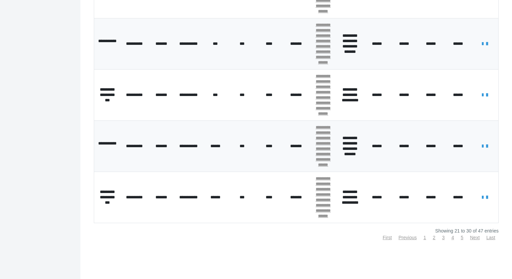
scroll to position [479, 0]
click at [480, 143] on icon at bounding box center [482, 146] width 4 height 6
click at [225, 129] on td "******" at bounding box center [215, 146] width 27 height 51
click at [218, 143] on span "******" at bounding box center [215, 146] width 13 height 7
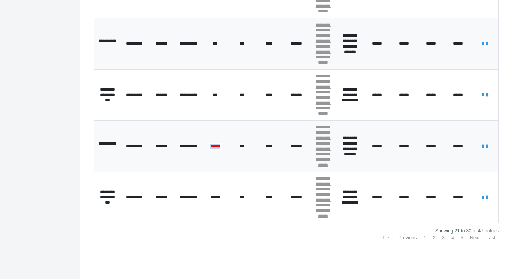
click at [218, 143] on span "******" at bounding box center [215, 146] width 13 height 7
click at [241, 172] on td "***" at bounding box center [242, 197] width 27 height 51
click at [480, 143] on icon at bounding box center [482, 146] width 4 height 6
click at [480, 195] on icon at bounding box center [482, 198] width 4 height 6
click at [216, 194] on span "******" at bounding box center [215, 197] width 13 height 7
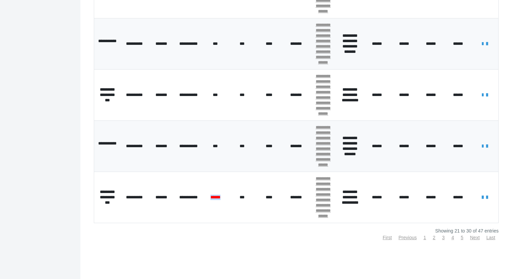
click at [216, 194] on span "******" at bounding box center [215, 197] width 13 height 7
click at [480, 195] on icon at bounding box center [482, 198] width 4 height 6
click at [473, 237] on link "Next" at bounding box center [475, 237] width 10 height 5
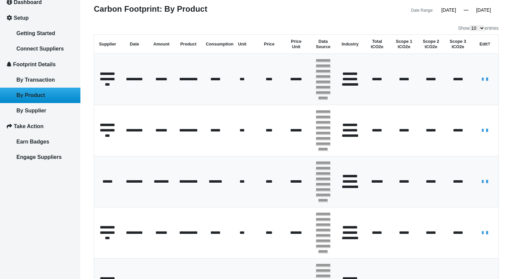
scroll to position [0, 0]
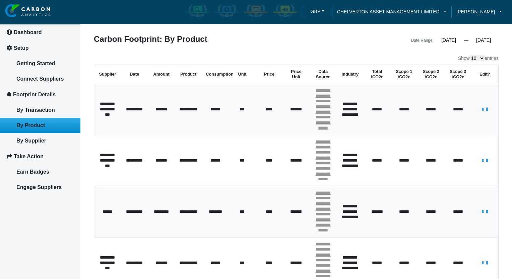
click at [480, 113] on icon at bounding box center [482, 110] width 4 height 6
drag, startPoint x: 220, startPoint y: 114, endPoint x: 174, endPoint y: 115, distance: 46.9
click at [174, 115] on tr "**********" at bounding box center [296, 109] width 404 height 51
click at [480, 113] on icon at bounding box center [482, 110] width 4 height 6
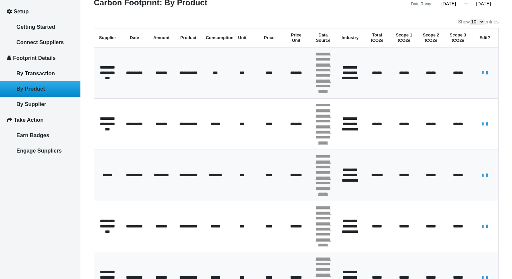
scroll to position [67, 0]
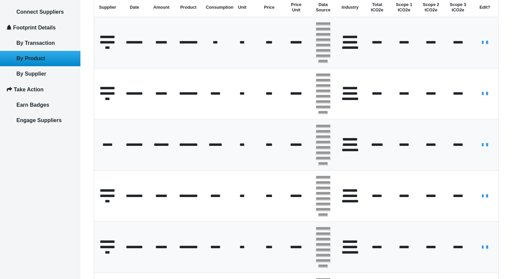
click at [480, 97] on icon at bounding box center [482, 94] width 4 height 6
drag, startPoint x: 224, startPoint y: 109, endPoint x: 200, endPoint y: 108, distance: 23.5
click at [200, 108] on tr "**********" at bounding box center [296, 93] width 404 height 51
click at [480, 97] on icon at bounding box center [482, 94] width 4 height 6
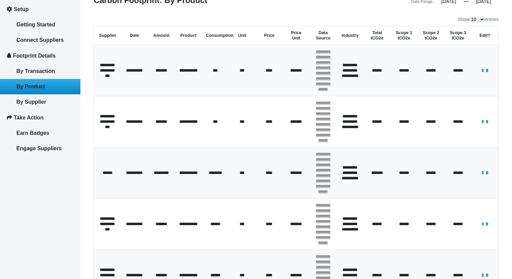
scroll to position [0, 0]
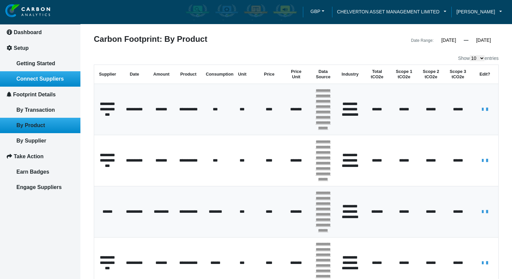
click at [38, 78] on span "Connect Suppliers" at bounding box center [39, 79] width 47 height 6
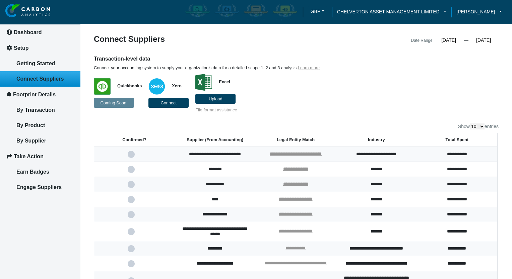
click at [484, 125] on label "Show 10 25 50 100 entries" at bounding box center [478, 127] width 41 height 6
click at [484, 125] on select "10 25 50 100" at bounding box center [477, 127] width 15 height 6
click at [477, 128] on select "10 25 50 100" at bounding box center [477, 127] width 15 height 6
select select "100"
click at [470, 124] on select "10 25 50 100" at bounding box center [477, 127] width 15 height 6
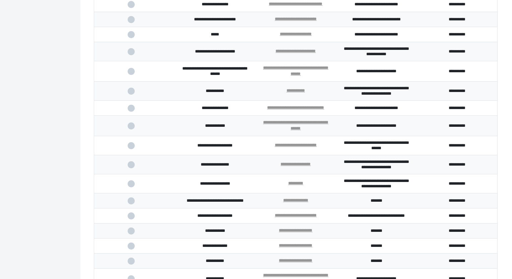
scroll to position [1474, 0]
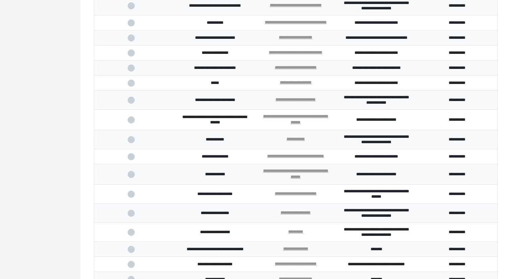
click at [0, 0] on input "checkbox" at bounding box center [0, 0] width 0 height 0
click at [130, 25] on span at bounding box center [135, 23] width 14 height 4
click at [0, 0] on input "checkbox" at bounding box center [0, 0] width 0 height 0
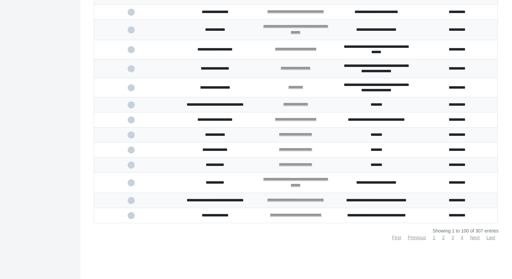
scroll to position [1719, 0]
click at [471, 238] on link "Next" at bounding box center [475, 237] width 10 height 5
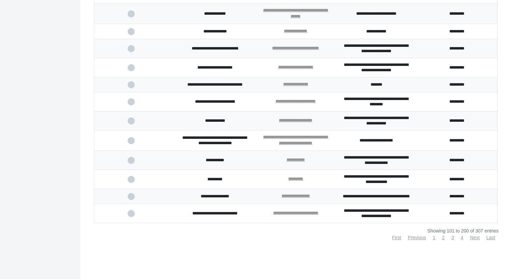
scroll to position [1714, 0]
click at [474, 238] on link "Next" at bounding box center [475, 237] width 10 height 5
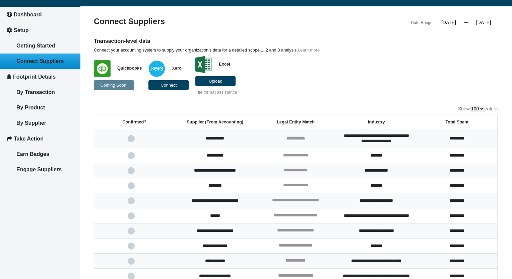
scroll to position [0, 0]
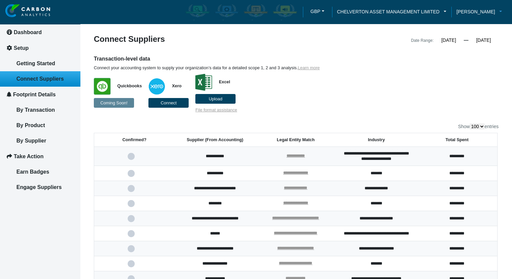
click at [485, 12] on span "[PERSON_NAME]" at bounding box center [475, 11] width 39 height 7
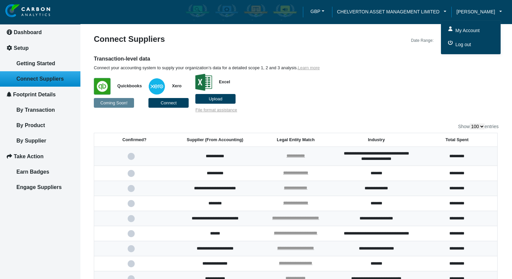
click at [477, 26] on link "My Account" at bounding box center [471, 30] width 60 height 14
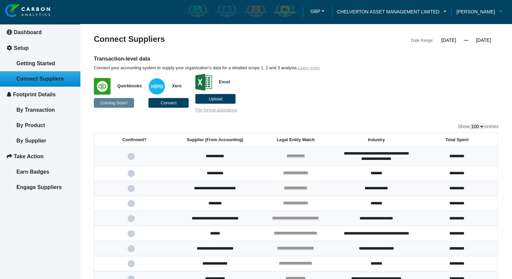
click at [482, 10] on span "[PERSON_NAME]" at bounding box center [475, 11] width 39 height 7
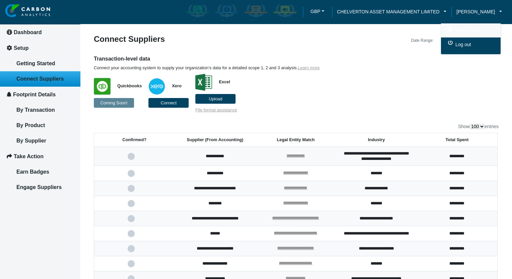
click at [469, 26] on link "My Account" at bounding box center [471, 30] width 60 height 14
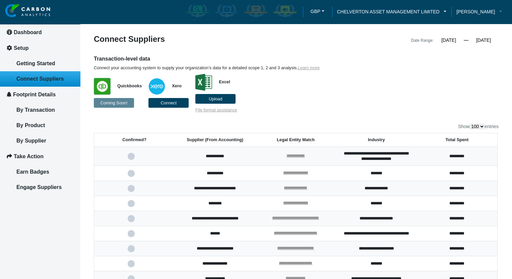
click at [498, 10] on link "[PERSON_NAME]" at bounding box center [479, 11] width 56 height 7
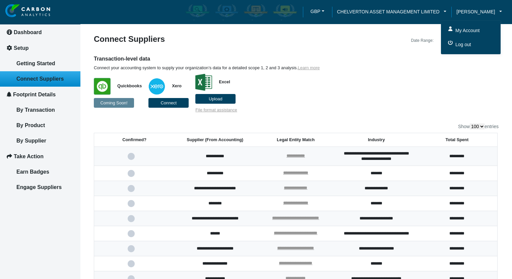
click at [467, 27] on span "My Account" at bounding box center [467, 30] width 26 height 7
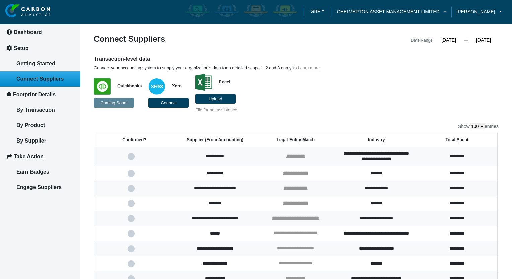
click at [7, 46] on icon at bounding box center [9, 47] width 5 height 5
click at [413, 10] on span "CHELVERTON ASSET MANAGEMENT LIMITED" at bounding box center [388, 11] width 103 height 7
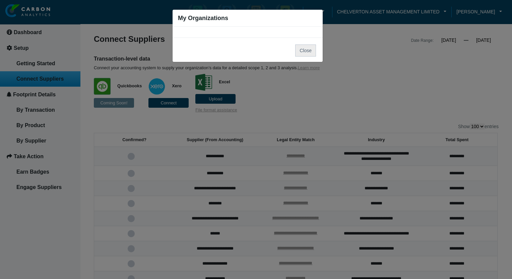
click at [304, 47] on button "Close" at bounding box center [305, 51] width 21 height 12
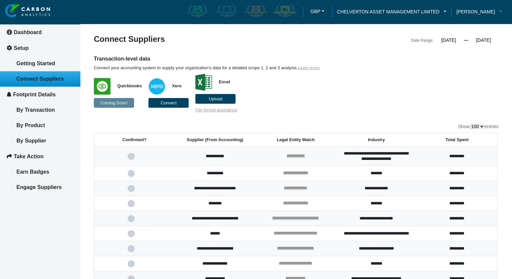
click at [474, 10] on span "[PERSON_NAME]" at bounding box center [475, 11] width 39 height 7
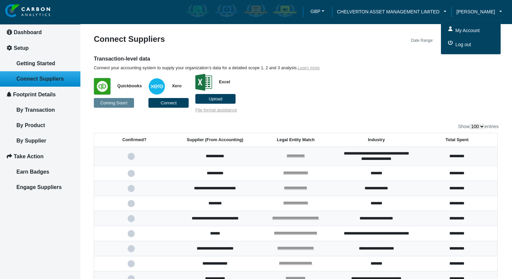
click at [469, 43] on span "Log out" at bounding box center [462, 44] width 17 height 7
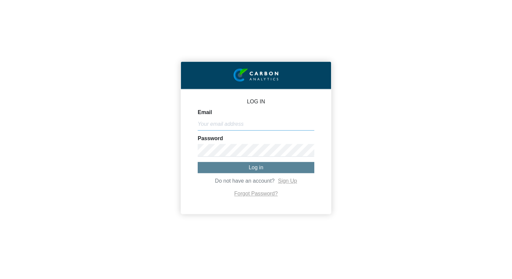
type input "[EMAIL_ADDRESS][DOMAIN_NAME]"
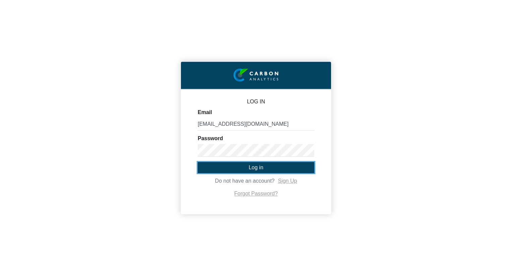
click at [265, 166] on button "Log in" at bounding box center [256, 167] width 117 height 11
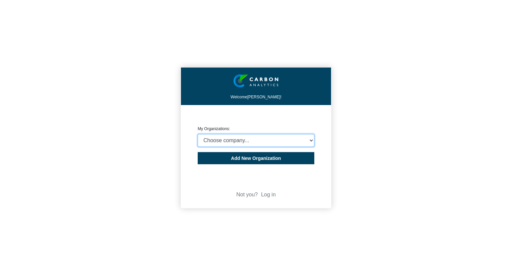
click at [257, 143] on select "Choose company... CHELVERTON ASSET MANAGEMENT LIMITED" at bounding box center [256, 140] width 117 height 13
select select "932401"
click at [198, 134] on select "Choose company... CHELVERTON ASSET MANAGEMENT LIMITED" at bounding box center [256, 140] width 117 height 13
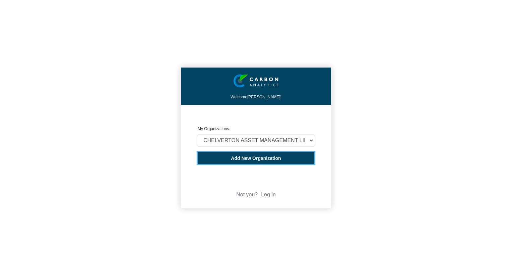
click at [248, 157] on span "Add New Organization" at bounding box center [256, 158] width 50 height 5
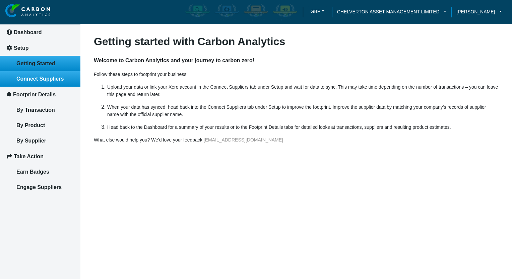
click at [25, 82] on link "Connect Suppliers" at bounding box center [40, 78] width 80 height 15
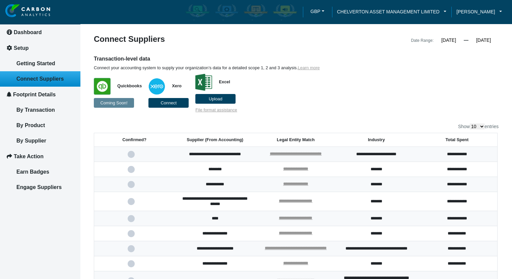
click at [479, 40] on input "[DATE]" at bounding box center [483, 40] width 30 height 6
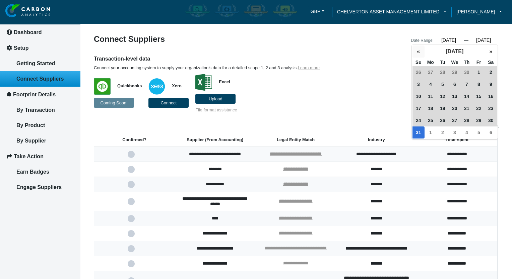
click at [419, 51] on button "«" at bounding box center [418, 52] width 12 height 12
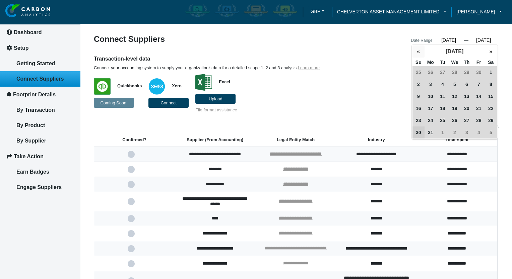
click at [419, 51] on button "«" at bounding box center [418, 52] width 12 height 12
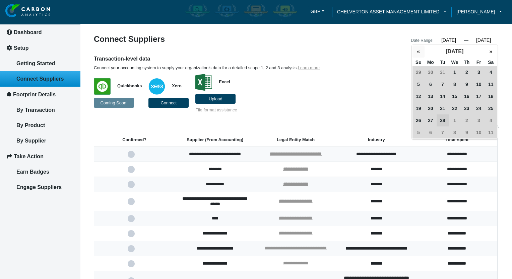
click at [419, 51] on button "«" at bounding box center [418, 52] width 12 height 12
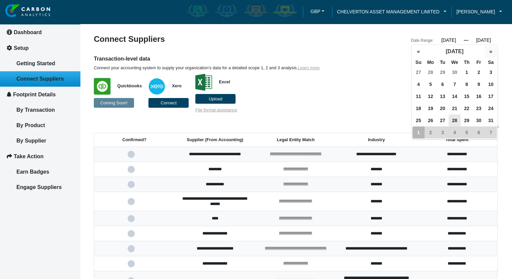
click at [489, 52] on button "»" at bounding box center [491, 52] width 12 height 12
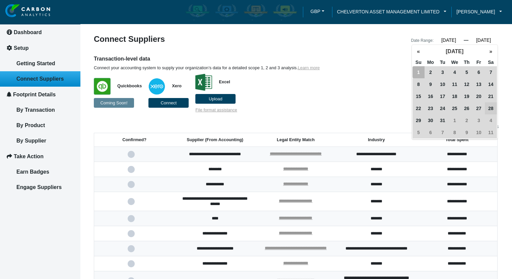
click at [417, 73] on span "1" at bounding box center [418, 72] width 12 height 12
click at [491, 53] on button "»" at bounding box center [491, 52] width 12 height 12
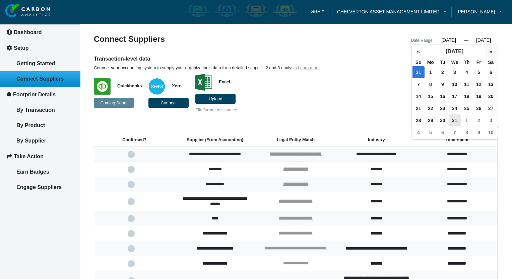
click at [491, 53] on button "»" at bounding box center [491, 52] width 12 height 12
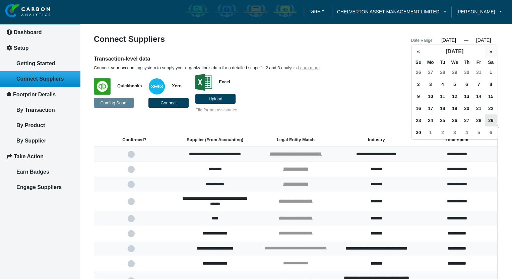
click at [491, 53] on button "»" at bounding box center [491, 52] width 12 height 12
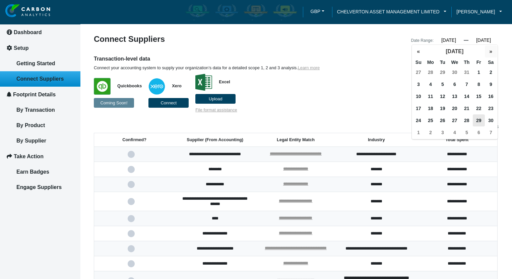
click at [491, 53] on button "»" at bounding box center [491, 52] width 12 height 12
click at [445, 125] on span "31" at bounding box center [443, 121] width 12 height 12
type input "[DATE]"
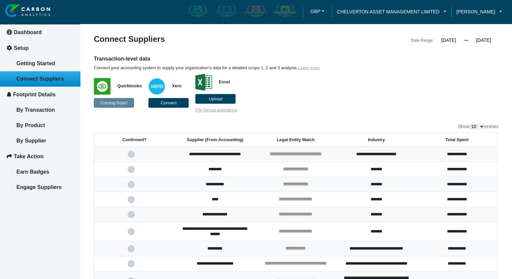
click at [335, 99] on p "Quickbooks Coming Soon! Xero Connect Excel Upload File format assistance" at bounding box center [244, 92] width 301 height 42
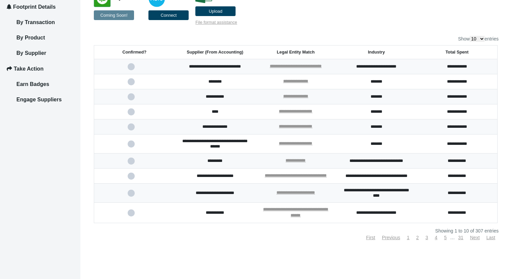
click at [483, 36] on label "Show 10 25 50 100 entries" at bounding box center [478, 39] width 41 height 6
click at [483, 36] on select "10 25 50 100" at bounding box center [477, 39] width 15 height 6
click at [477, 36] on select "10 25 50 100" at bounding box center [477, 39] width 15 height 6
select select "100"
click at [470, 36] on select "10 25 50 100" at bounding box center [477, 39] width 15 height 6
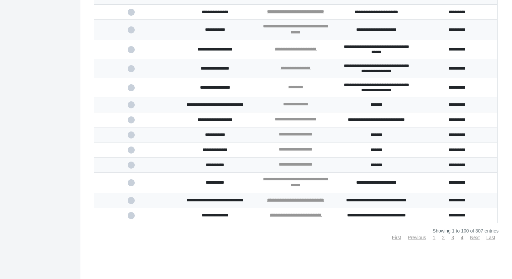
scroll to position [1719, 0]
click at [473, 238] on link "Next" at bounding box center [475, 237] width 10 height 5
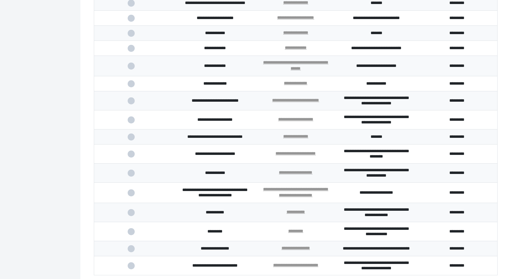
scroll to position [1714, 0]
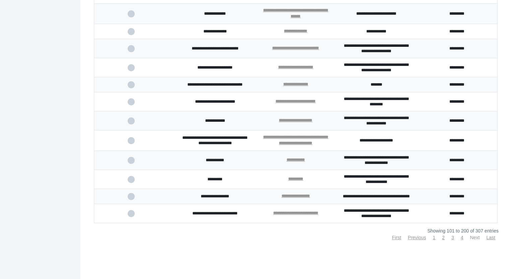
click at [472, 238] on link "Next" at bounding box center [475, 237] width 10 height 5
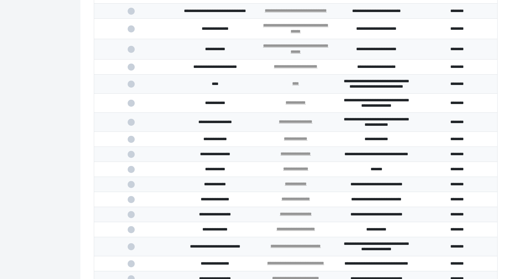
scroll to position [0, 0]
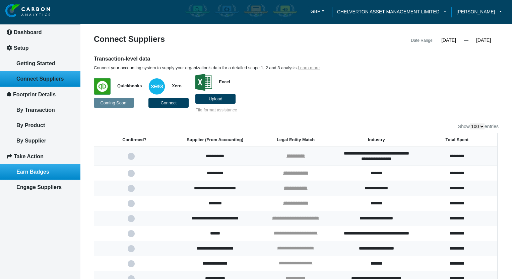
click at [39, 169] on span "Earn Badges" at bounding box center [32, 172] width 33 height 6
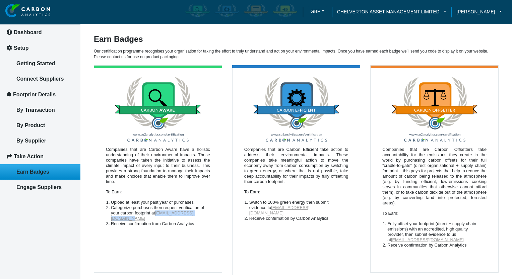
drag, startPoint x: 164, startPoint y: 218, endPoint x: 106, endPoint y: 220, distance: 58.3
click at [106, 220] on ol "Upload at least your past year of purchases Categorize purchases then request v…" at bounding box center [158, 213] width 104 height 27
copy link "[EMAIL_ADDRESS][DOMAIN_NAME]"
click at [482, 13] on span "[PERSON_NAME]" at bounding box center [475, 11] width 39 height 7
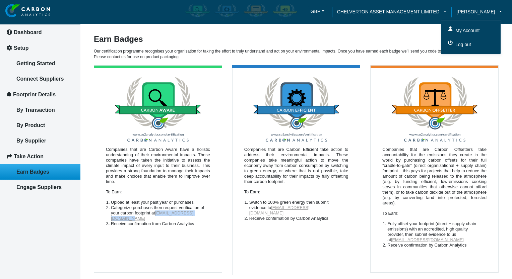
click at [471, 44] on span "Log out" at bounding box center [462, 44] width 17 height 7
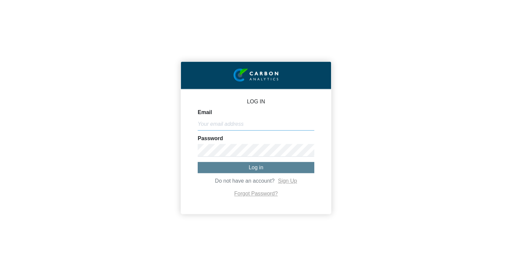
type input "[EMAIL_ADDRESS][DOMAIN_NAME]"
